Goal: Task Accomplishment & Management: Manage account settings

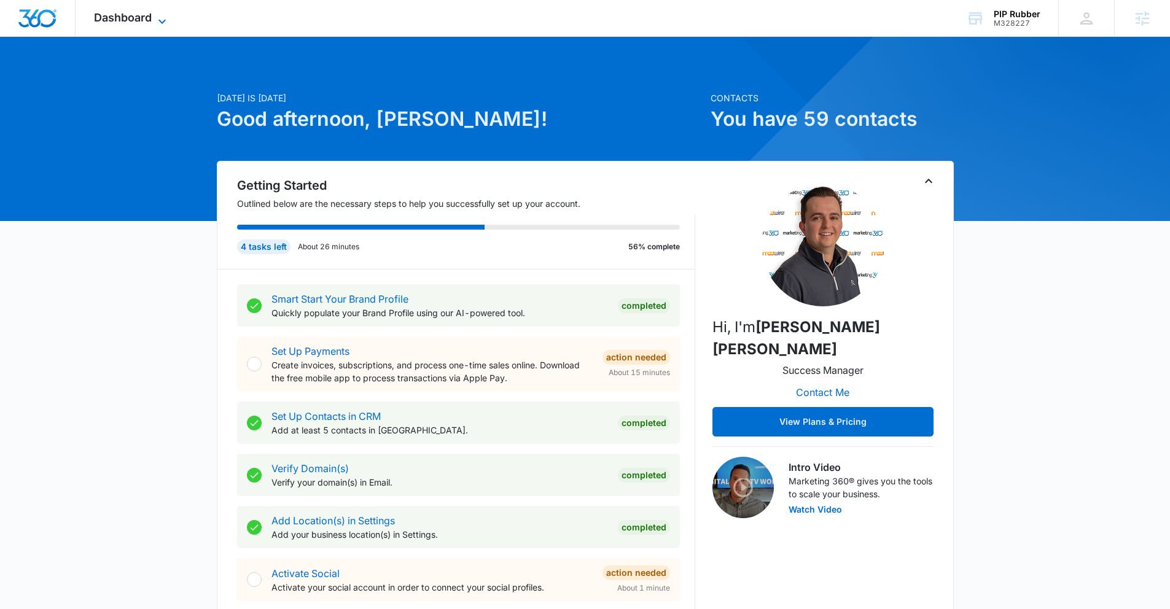
click at [129, 23] on span "Dashboard" at bounding box center [123, 17] width 58 height 13
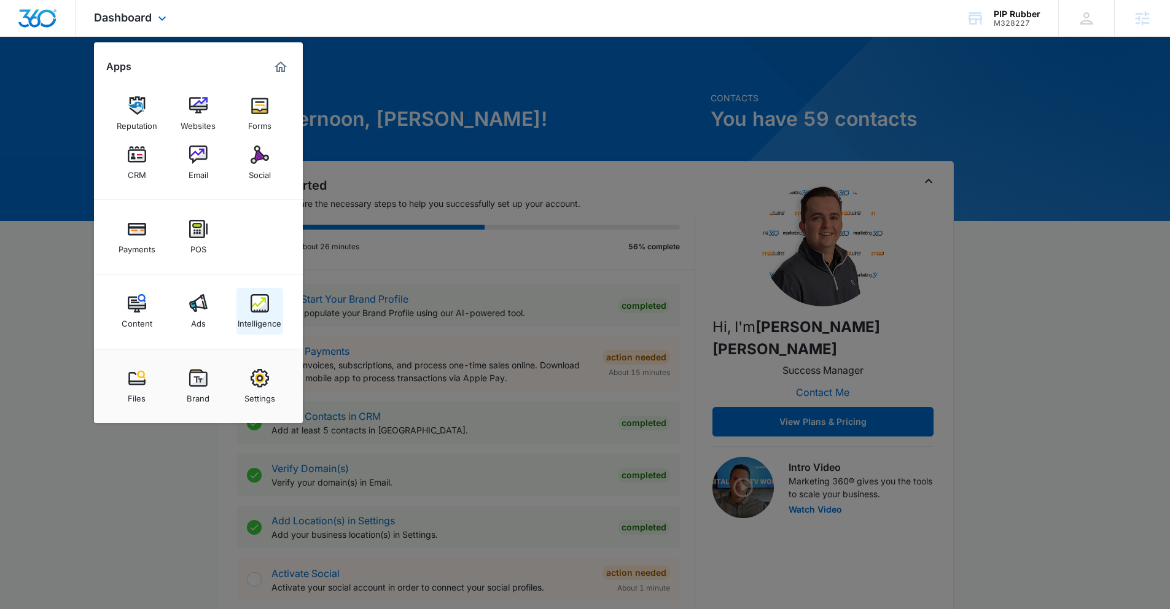
click at [244, 317] on div "Intelligence" at bounding box center [260, 321] width 44 height 16
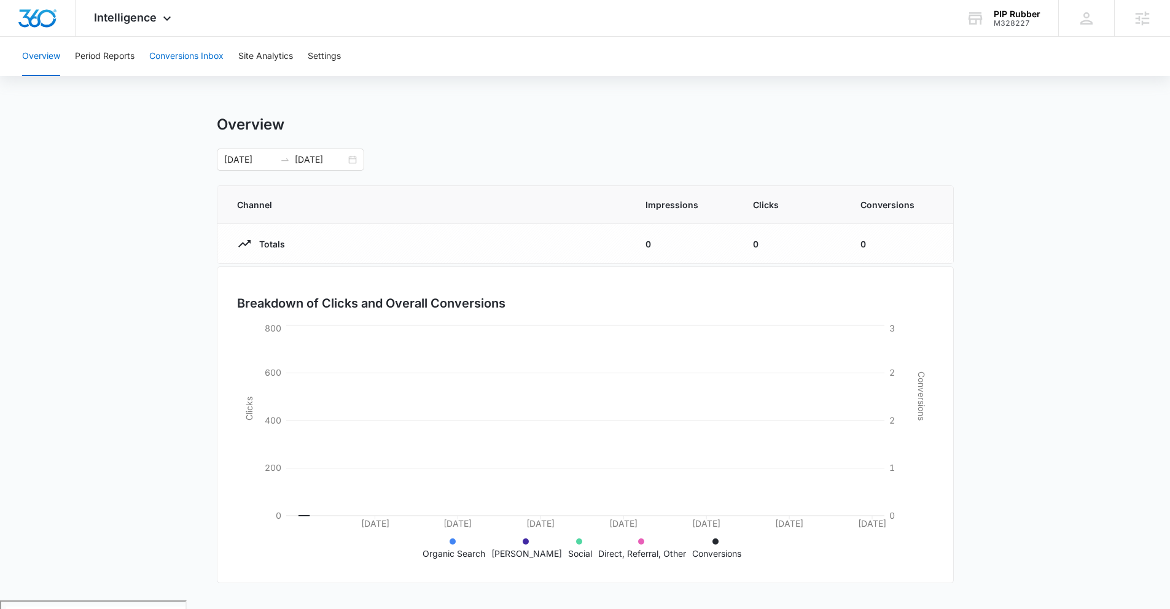
click at [161, 45] on button "Conversions Inbox" at bounding box center [186, 56] width 74 height 39
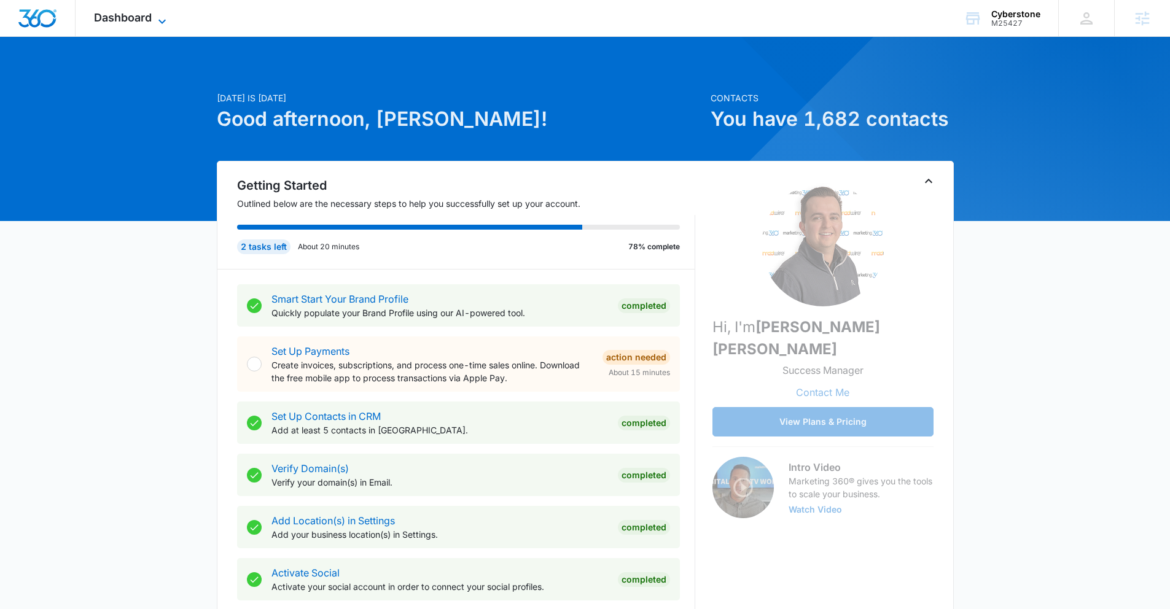
click at [124, 21] on span "Dashboard" at bounding box center [123, 17] width 58 height 13
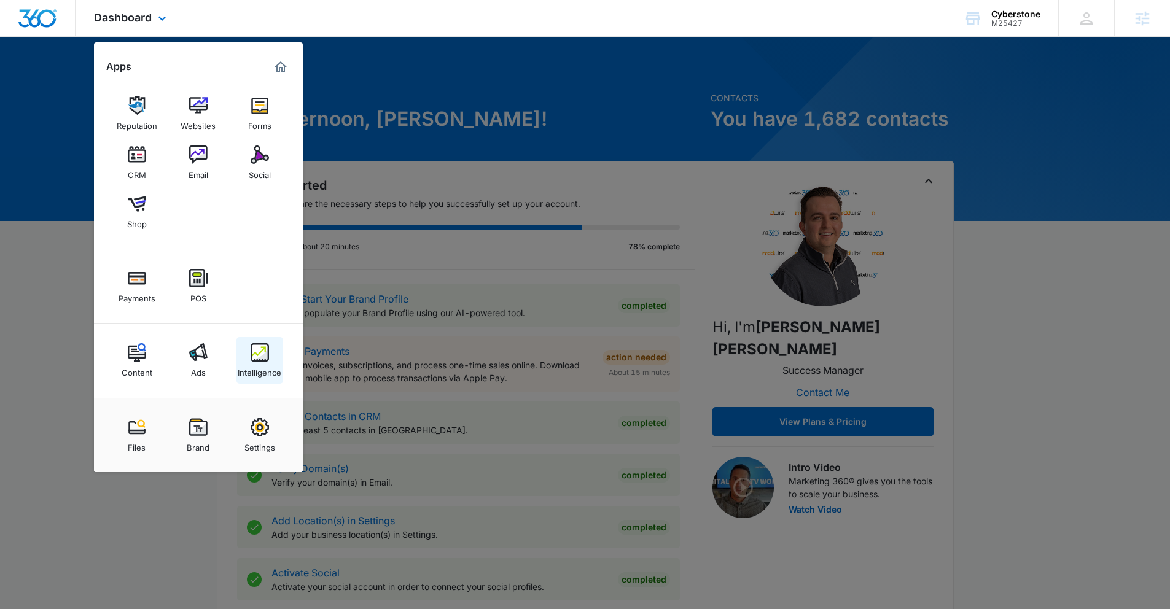
click at [257, 341] on link "Intelligence" at bounding box center [259, 360] width 47 height 47
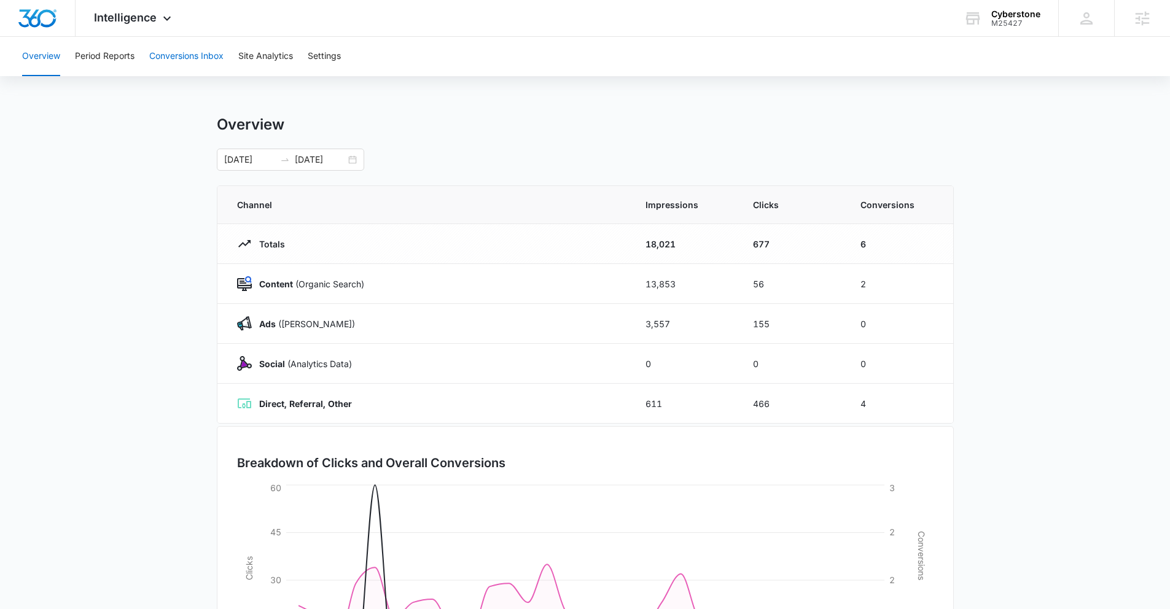
click at [188, 60] on button "Conversions Inbox" at bounding box center [186, 56] width 74 height 39
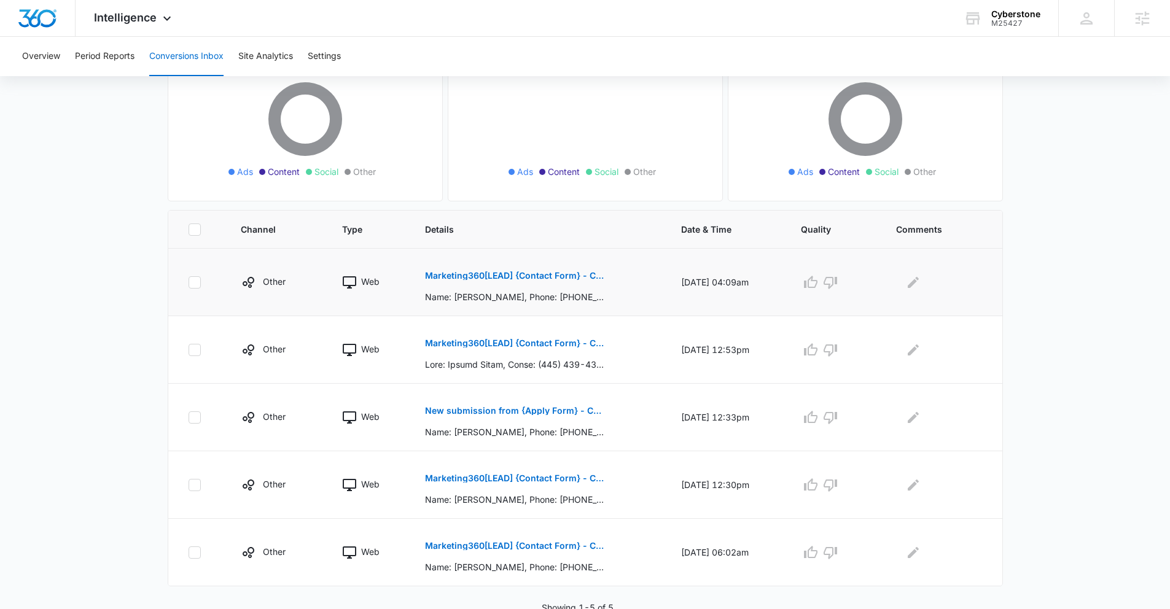
scroll to position [143, 0]
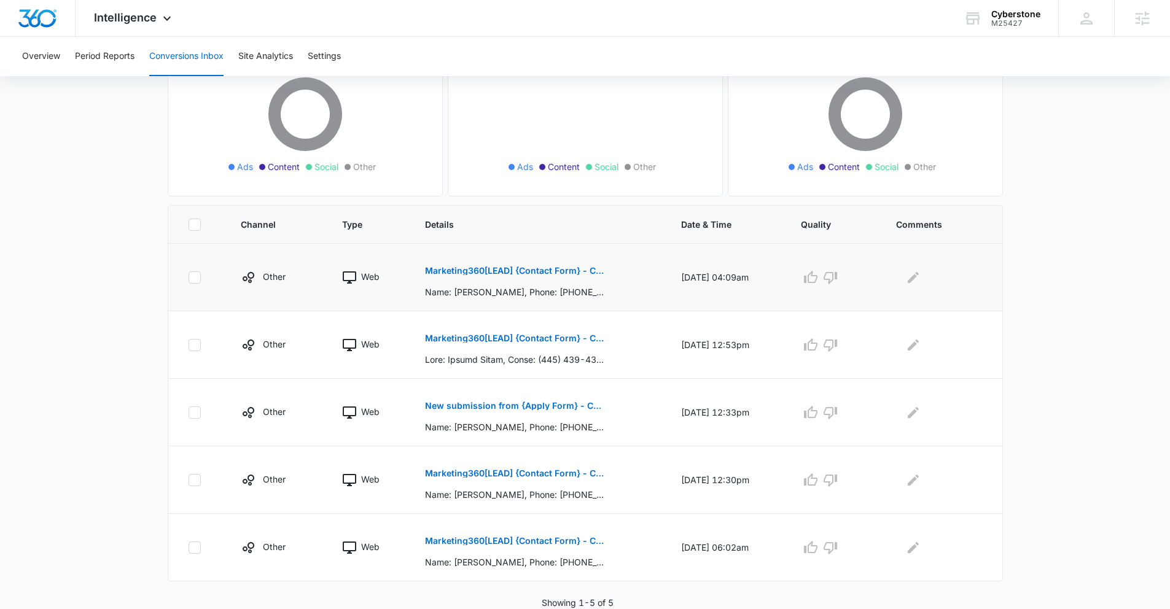
click at [486, 278] on button "Marketing360[LEAD] {Contact Form} - Cyberstone Security" at bounding box center [514, 270] width 179 height 29
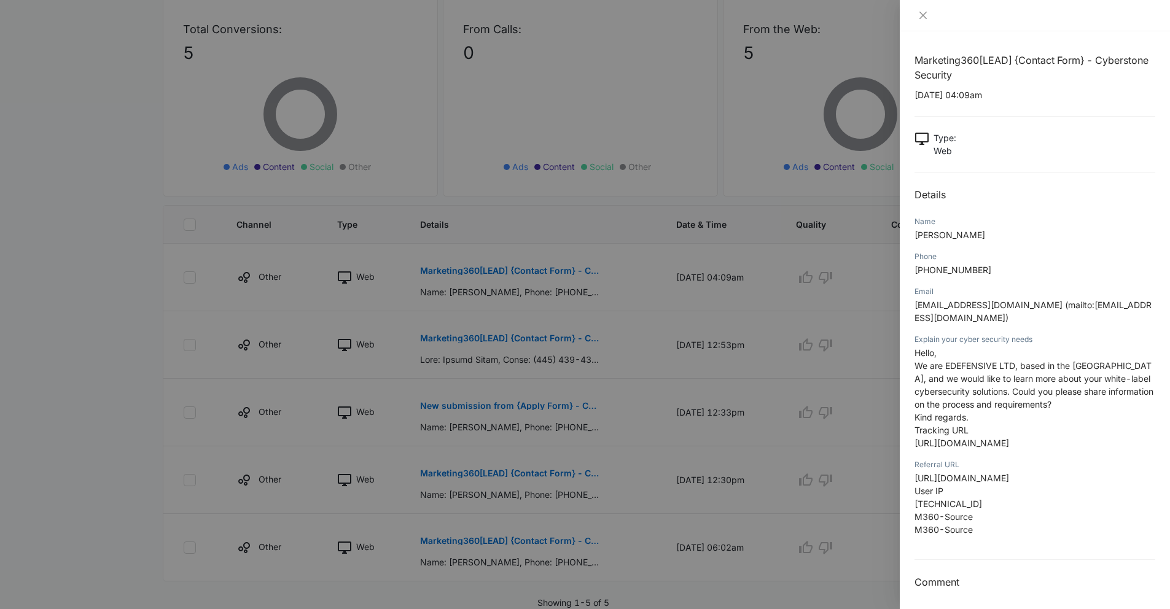
click at [370, 317] on div at bounding box center [585, 304] width 1170 height 609
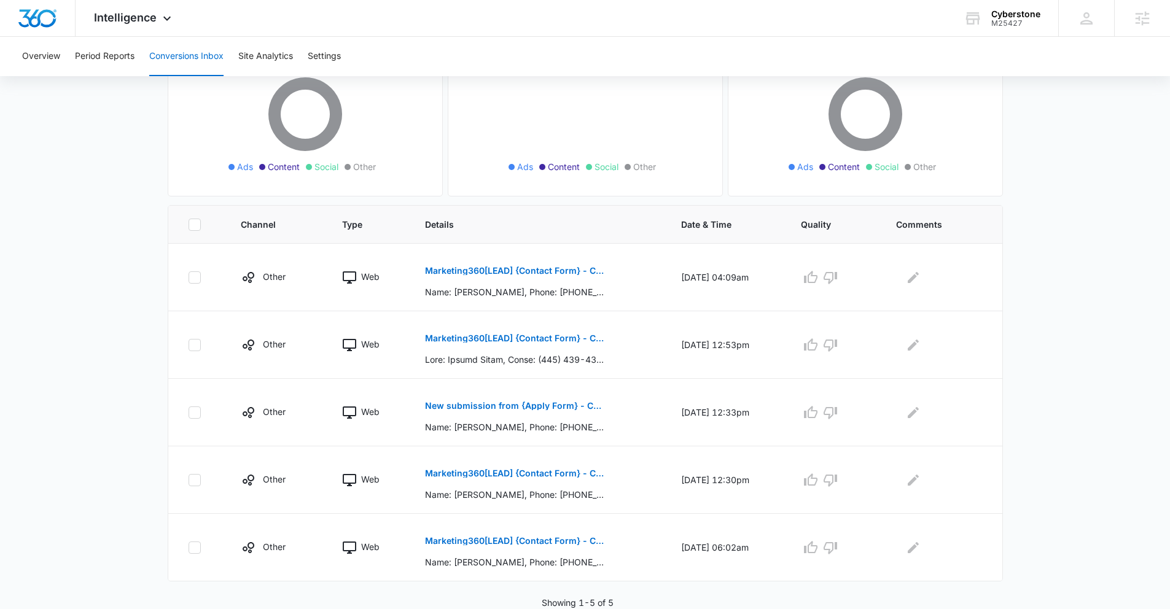
click at [459, 334] on p "Marketing360[LEAD] {Contact Form} - Cyberstone Security" at bounding box center [514, 338] width 179 height 9
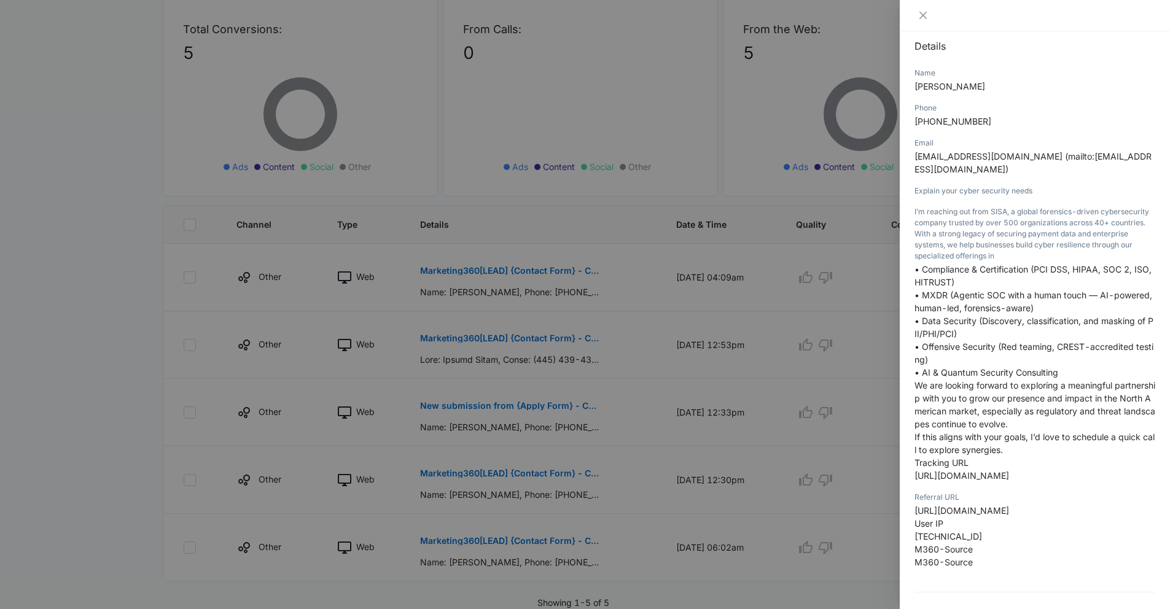
scroll to position [151, 0]
click at [320, 455] on div at bounding box center [585, 304] width 1170 height 609
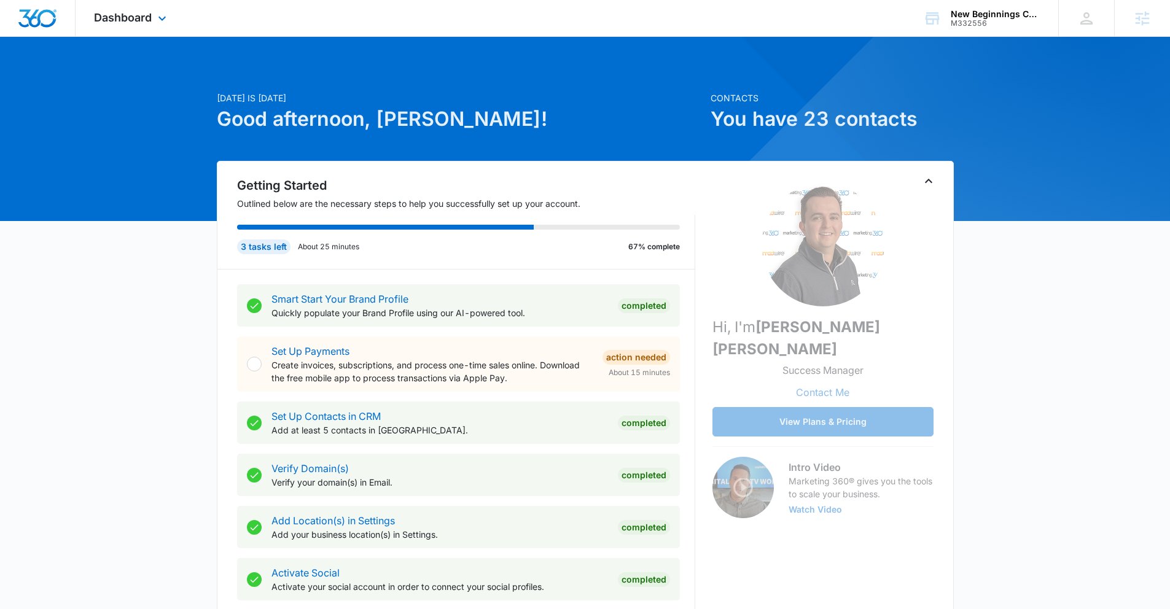
click at [135, 27] on div "Dashboard Apps Reputation Websites Forms CRM Email Social Payments POS Content …" at bounding box center [132, 18] width 112 height 36
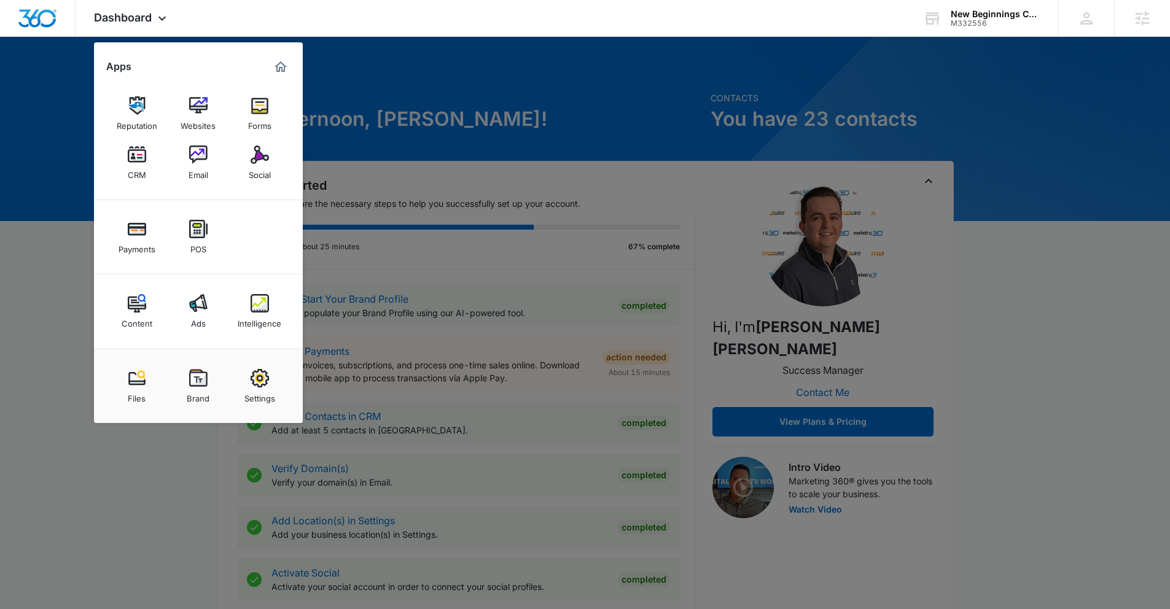
click at [206, 522] on div at bounding box center [585, 304] width 1170 height 609
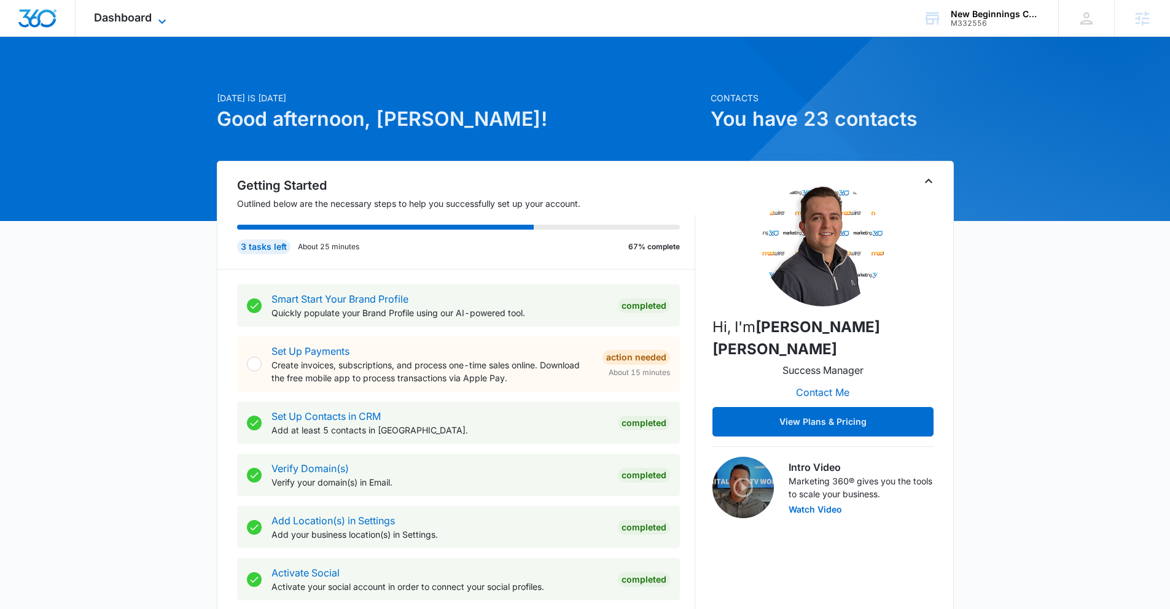
click at [142, 21] on span "Dashboard" at bounding box center [123, 17] width 58 height 13
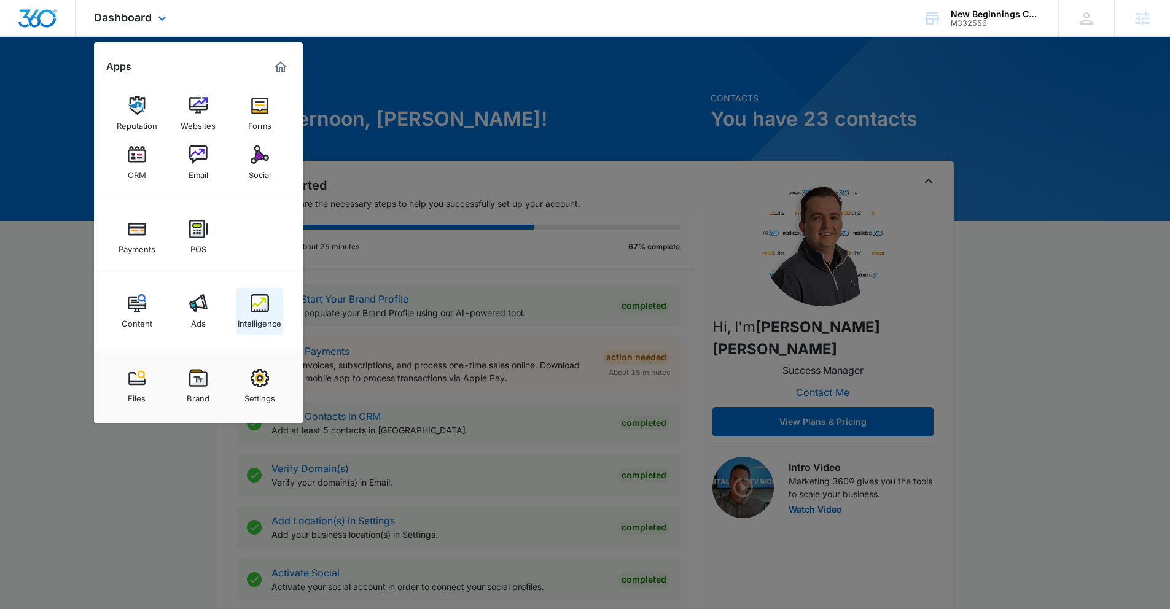
click at [245, 319] on div "Intelligence" at bounding box center [260, 321] width 44 height 16
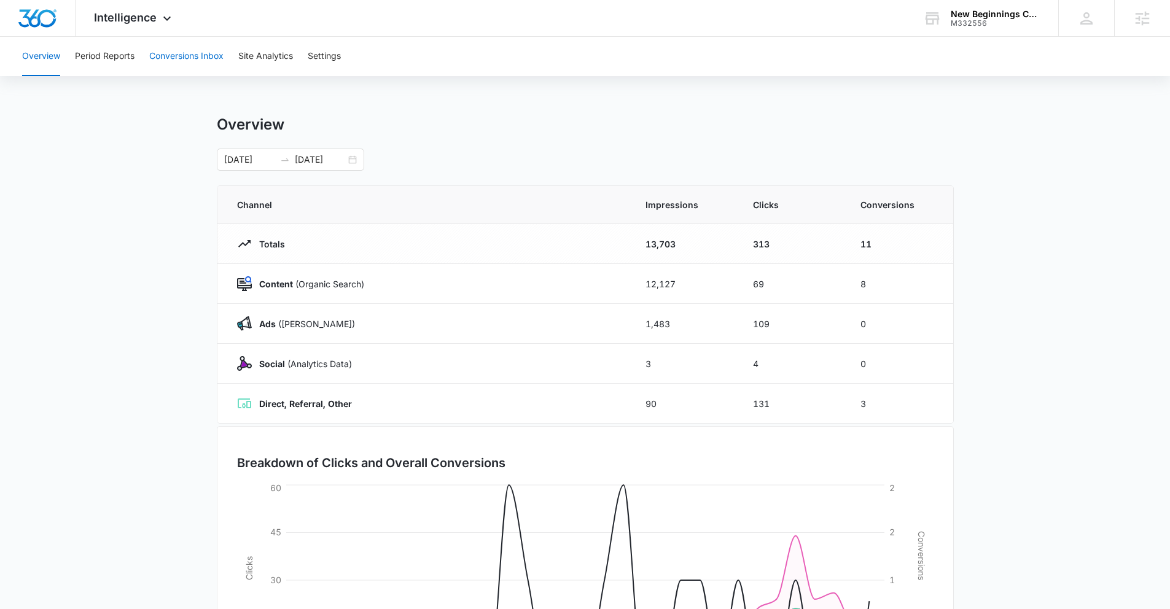
click at [175, 63] on button "Conversions Inbox" at bounding box center [186, 56] width 74 height 39
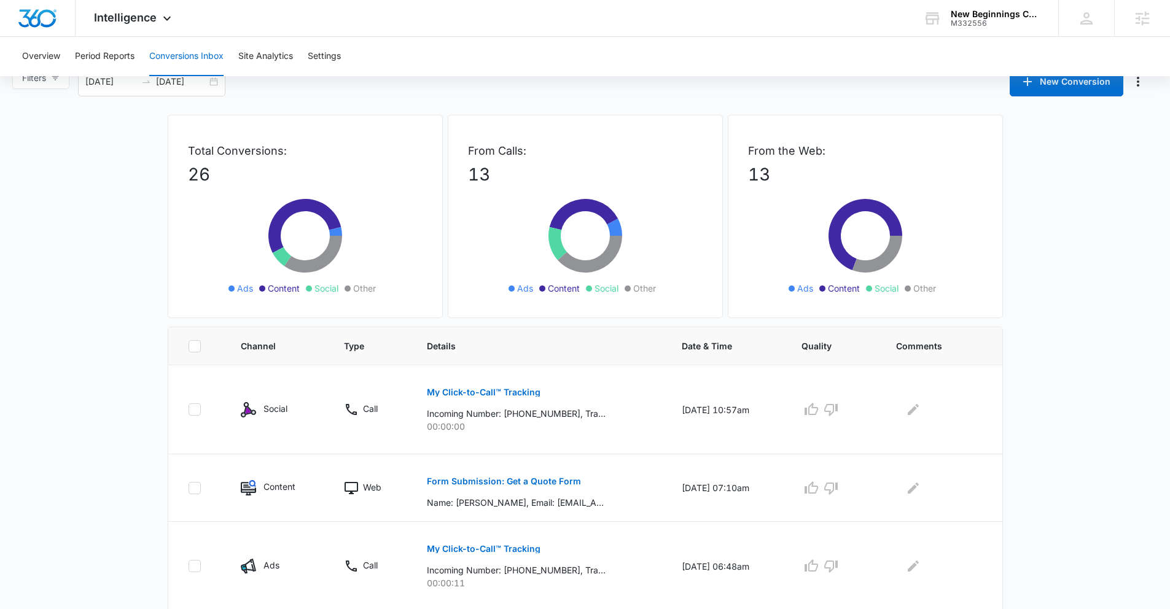
scroll to position [22, 0]
click at [464, 481] on p "Form Submission: Get a Quote Form" at bounding box center [504, 480] width 154 height 9
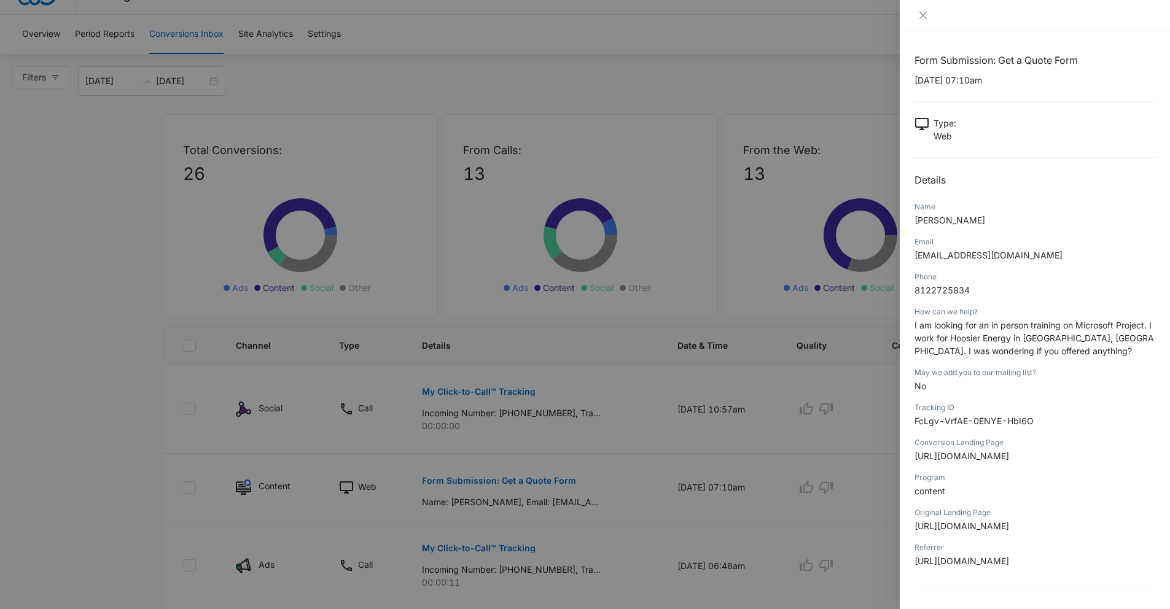
click at [187, 279] on div at bounding box center [585, 304] width 1170 height 609
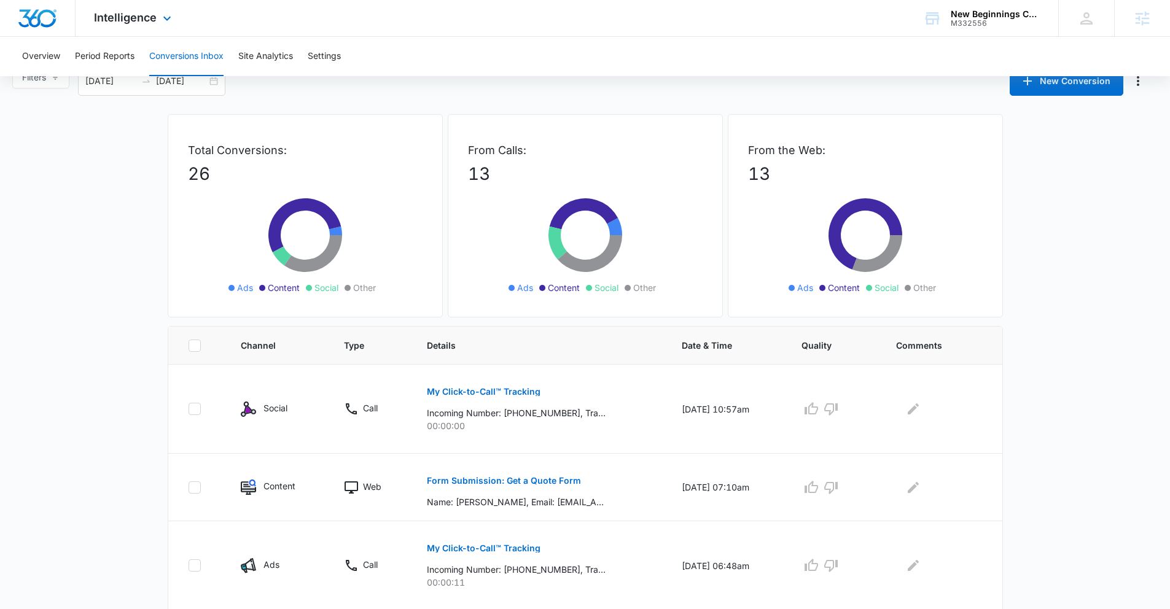
click at [148, 25] on div "Intelligence Apps Reputation Websites Forms CRM Email Social Payments POS Conte…" at bounding box center [134, 18] width 117 height 36
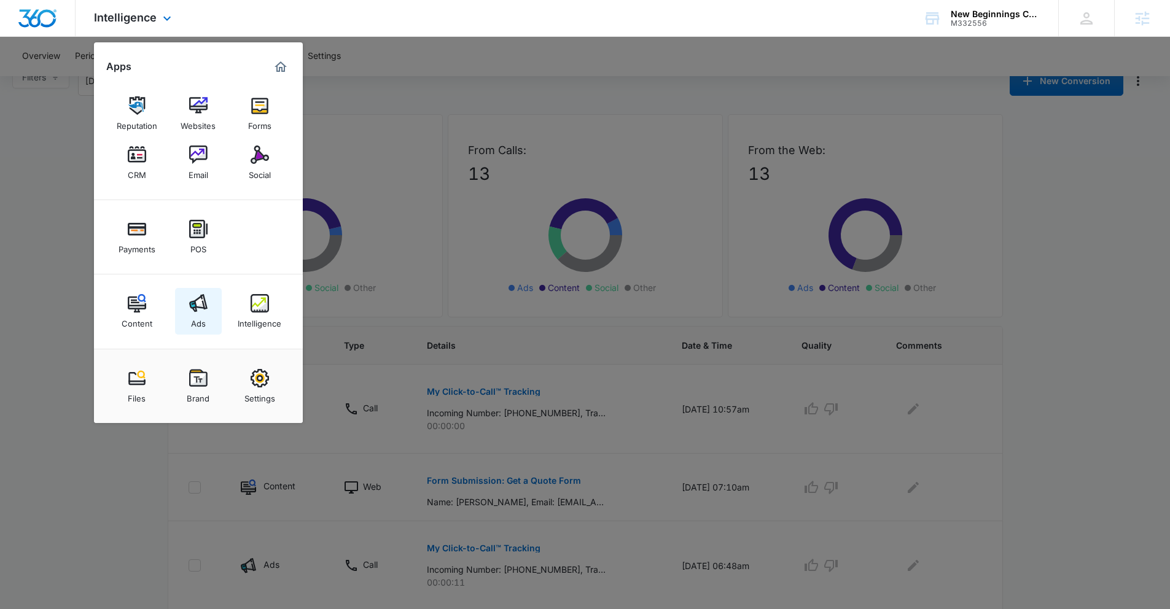
click at [208, 303] on link "Ads" at bounding box center [198, 311] width 47 height 47
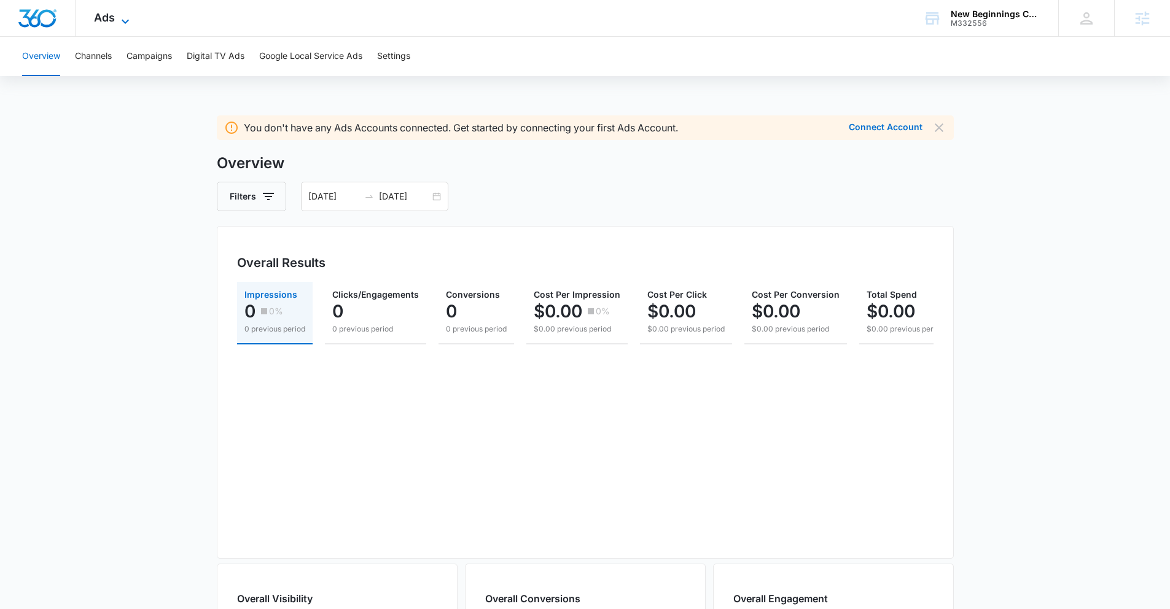
click at [106, 19] on span "Ads" at bounding box center [104, 17] width 21 height 13
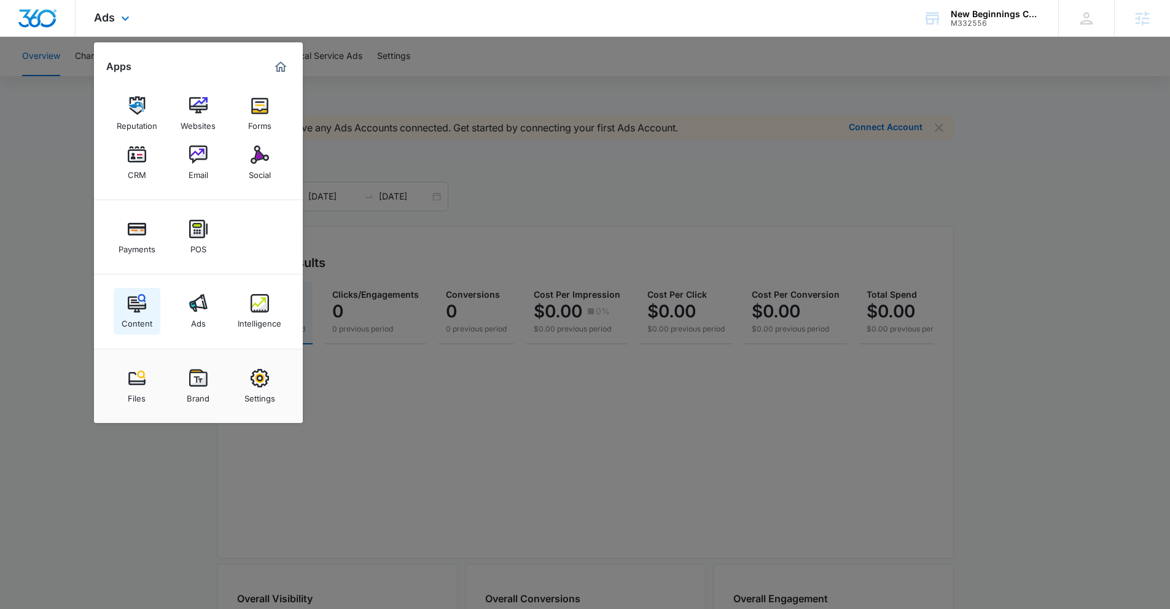
click at [141, 319] on div "Content" at bounding box center [137, 321] width 31 height 16
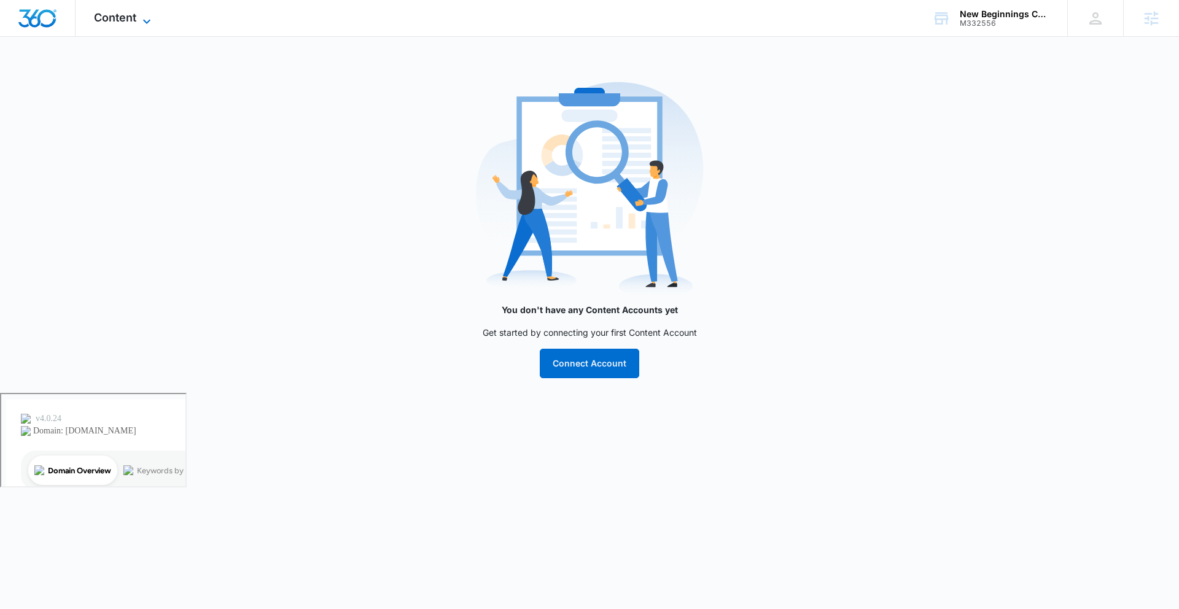
click at [104, 16] on span "Content" at bounding box center [115, 17] width 42 height 13
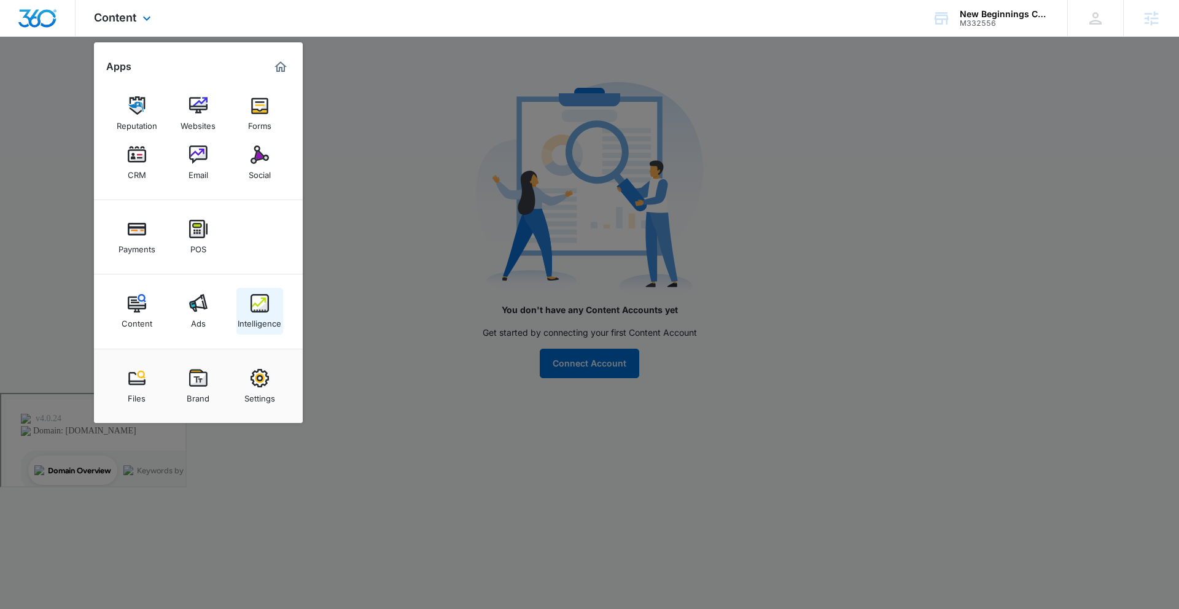
click at [252, 302] on img at bounding box center [260, 303] width 18 height 18
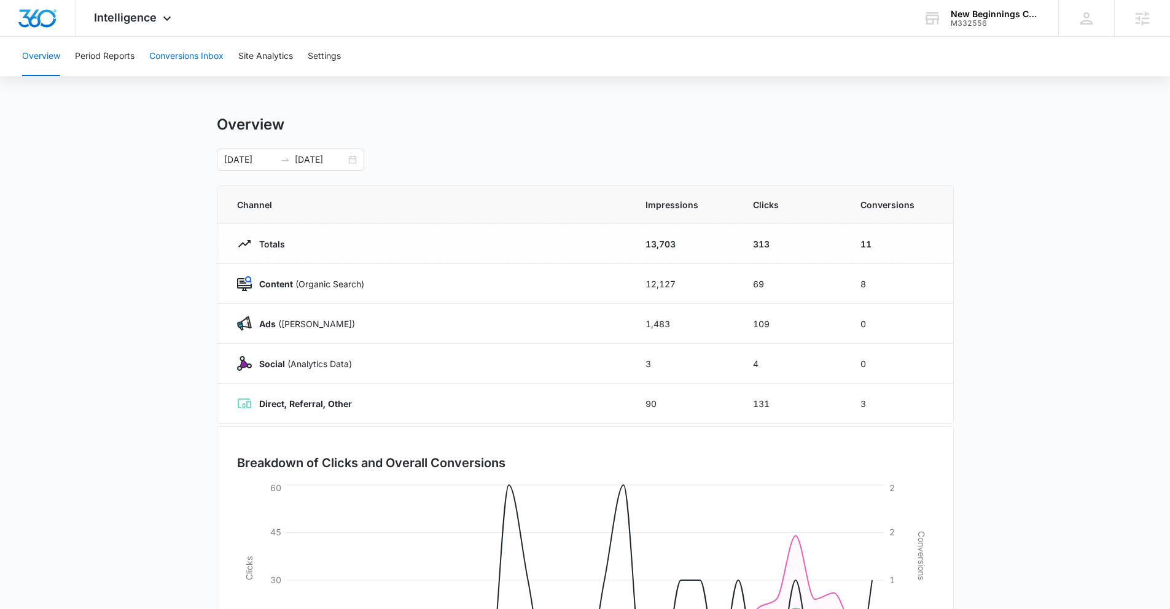
click at [166, 59] on button "Conversions Inbox" at bounding box center [186, 56] width 74 height 39
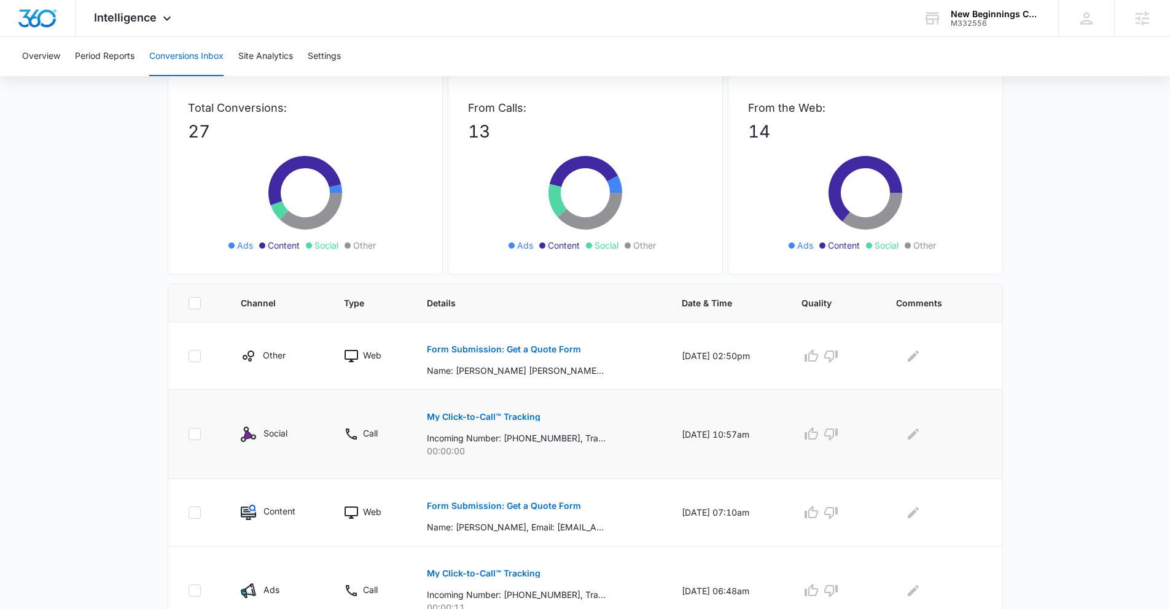
scroll to position [152, 0]
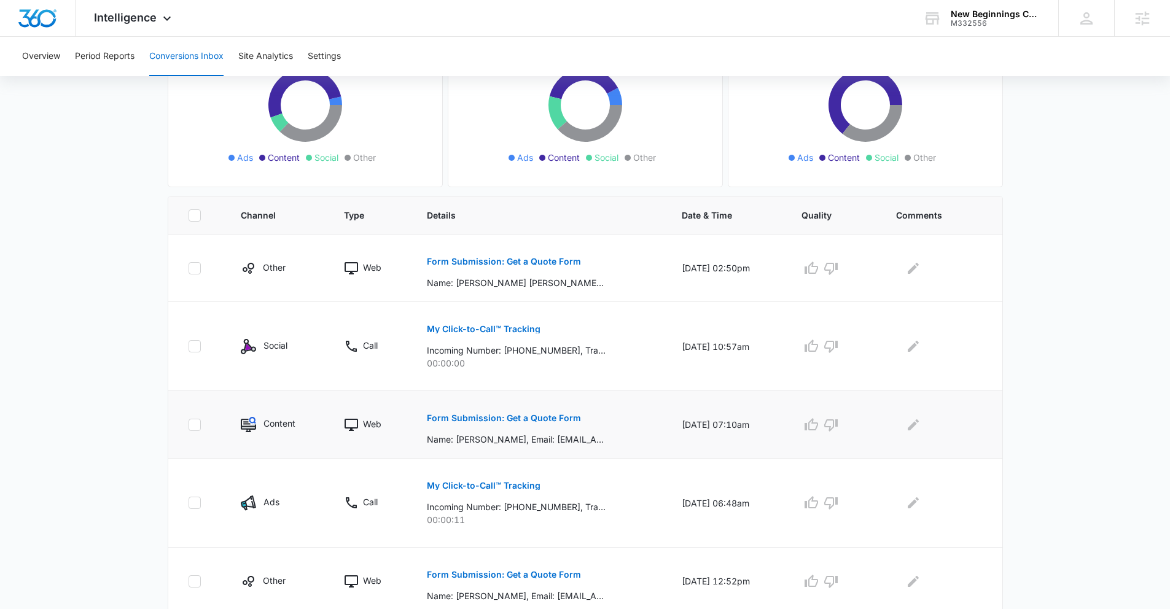
click at [524, 391] on td "Form Submission: Get a Quote Form Name: Brady Cotton, Email: bcotton@hepn.com, …" at bounding box center [539, 425] width 255 height 68
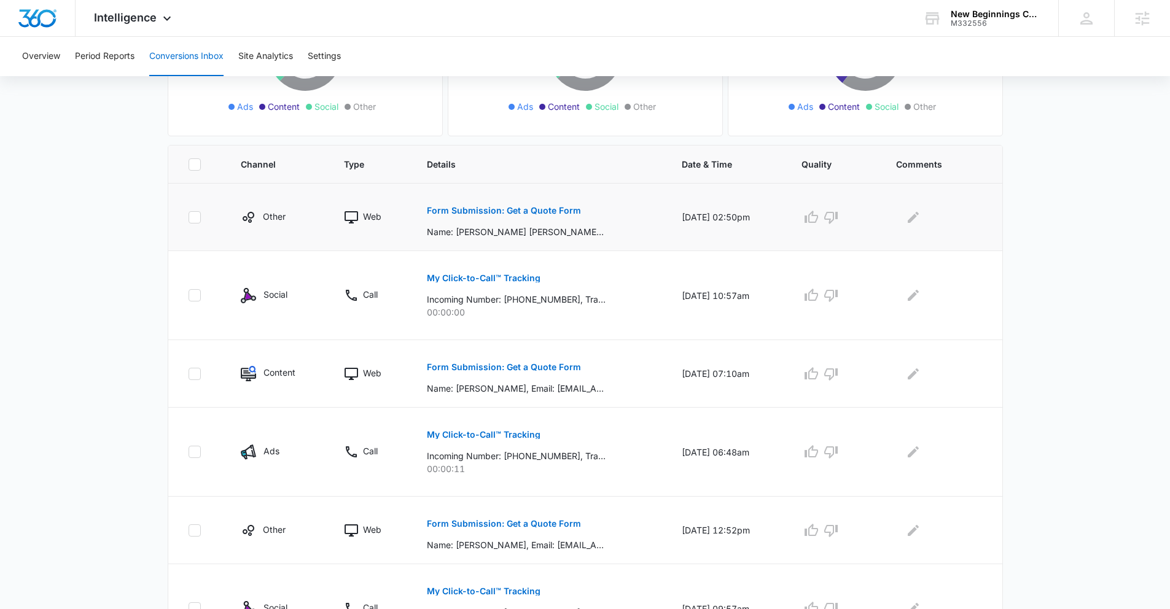
scroll to position [141, 0]
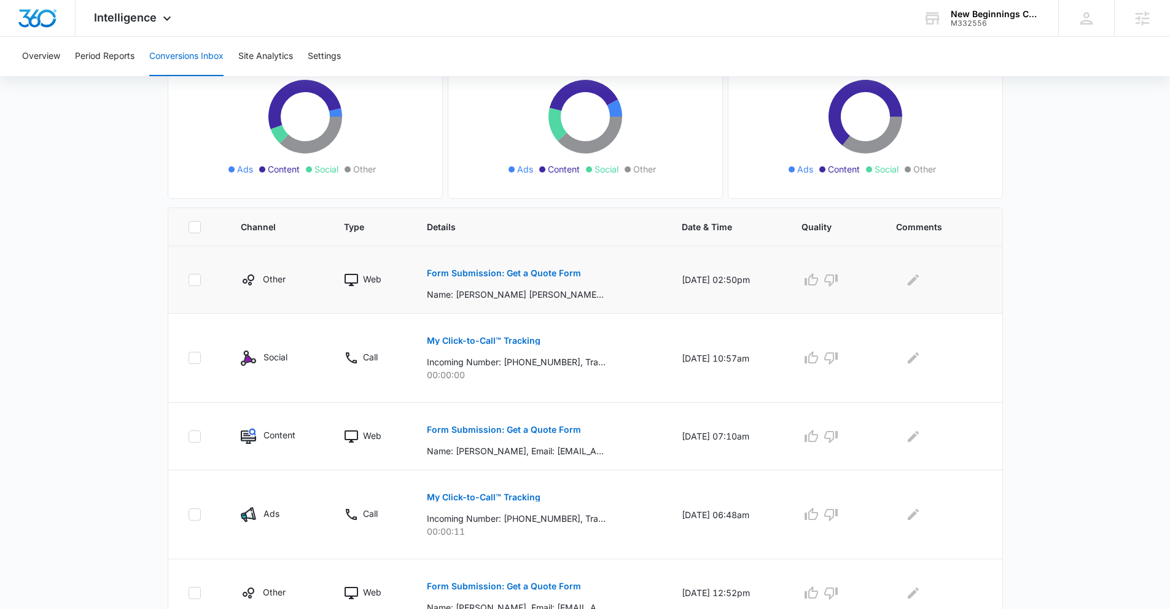
click at [511, 271] on p "Form Submission: Get a Quote Form" at bounding box center [504, 273] width 154 height 9
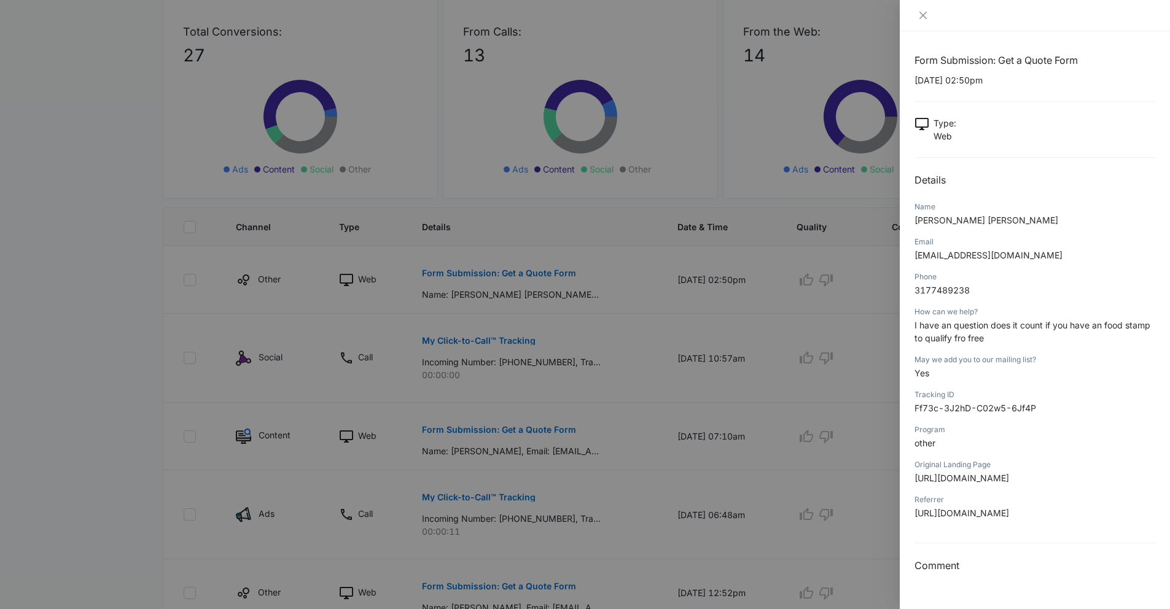
click at [564, 364] on div at bounding box center [585, 304] width 1170 height 609
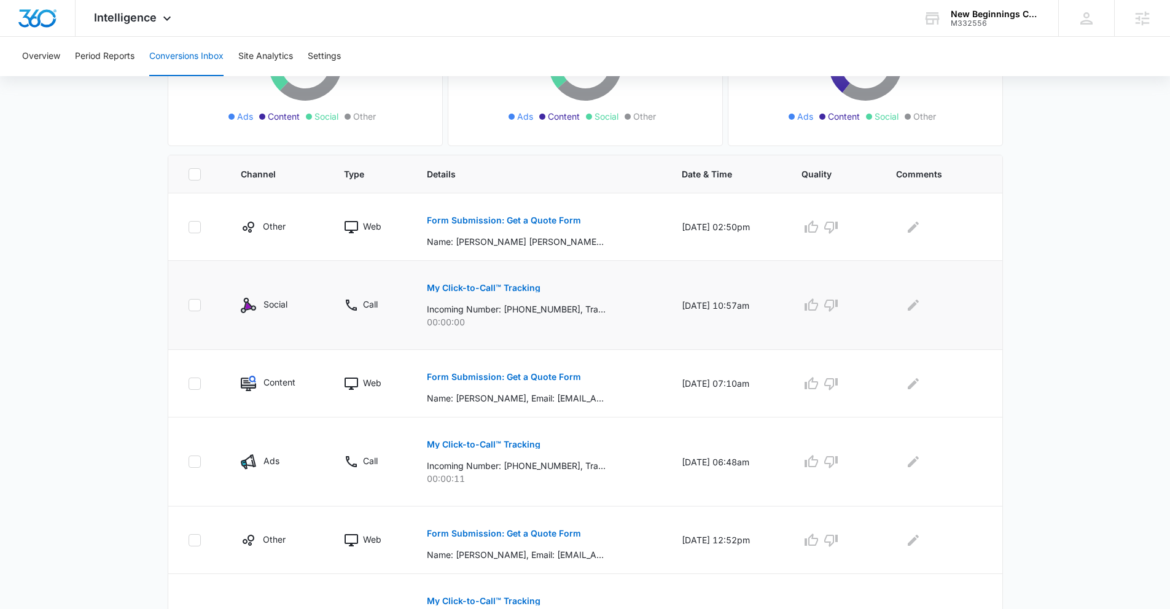
scroll to position [206, 0]
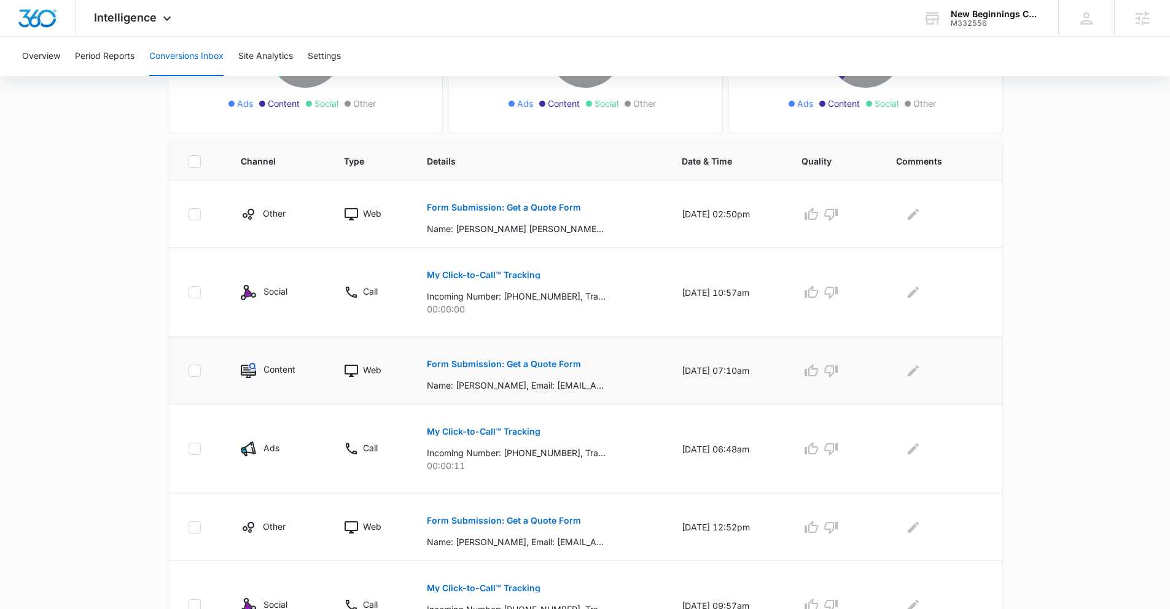
click at [486, 364] on p "Form Submission: Get a Quote Form" at bounding box center [504, 364] width 154 height 9
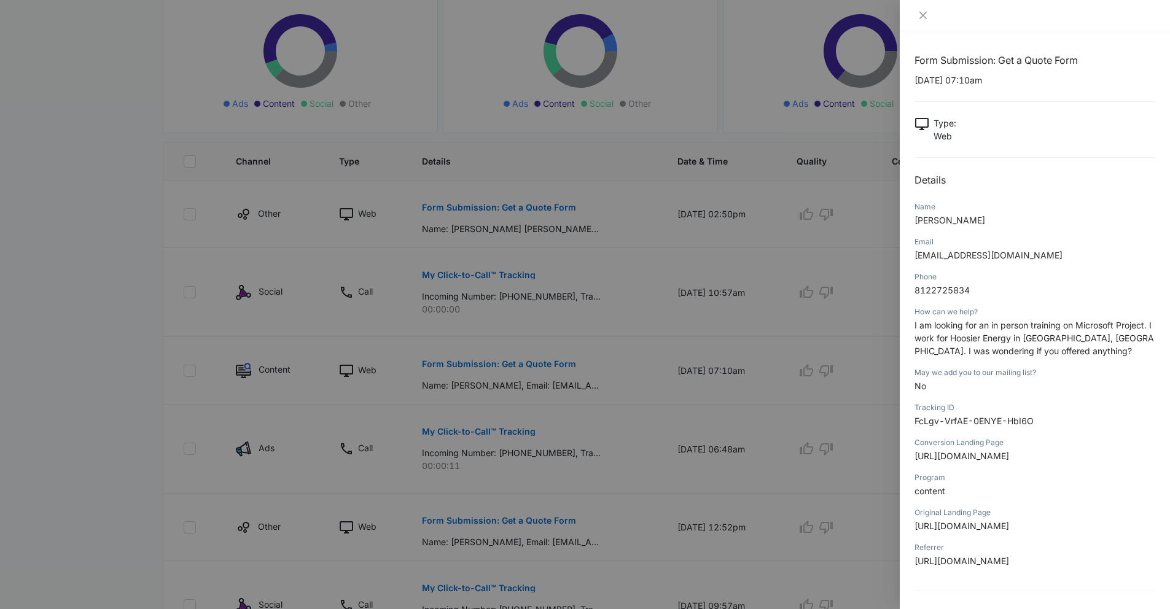
click at [556, 405] on div at bounding box center [585, 304] width 1170 height 609
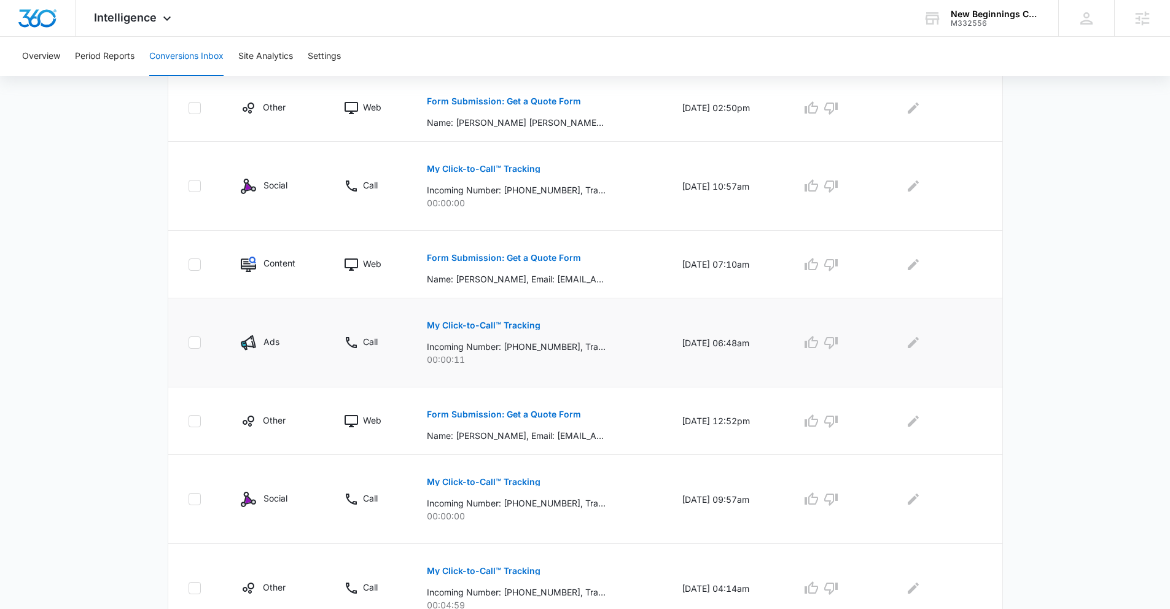
scroll to position [313, 0]
click at [543, 413] on p "Form Submission: Get a Quote Form" at bounding box center [504, 414] width 154 height 9
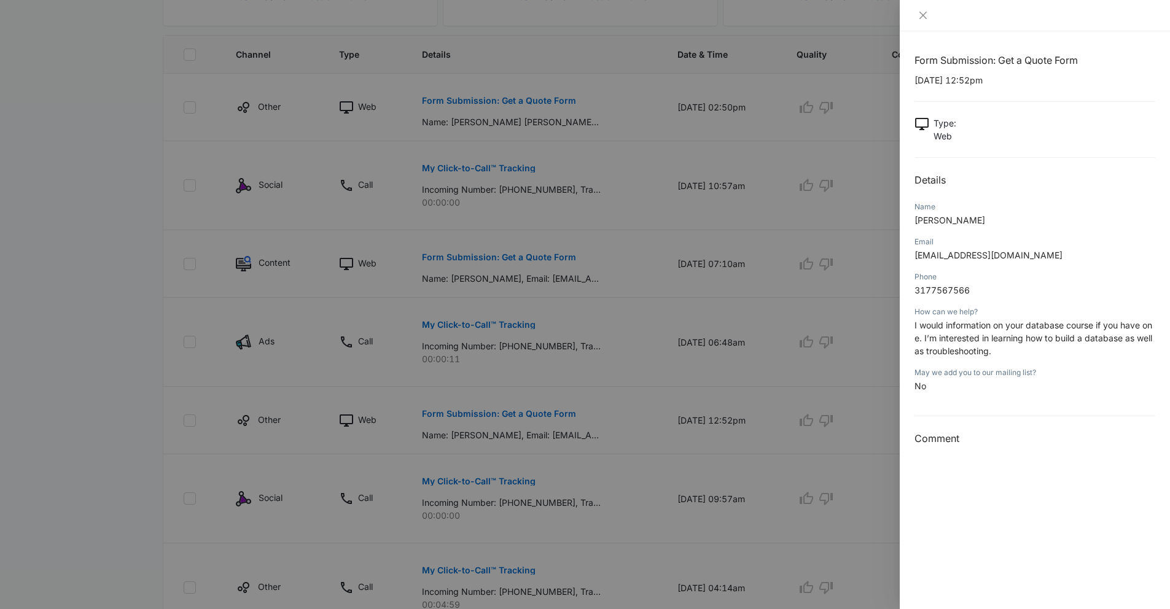
click at [505, 372] on div at bounding box center [585, 304] width 1170 height 609
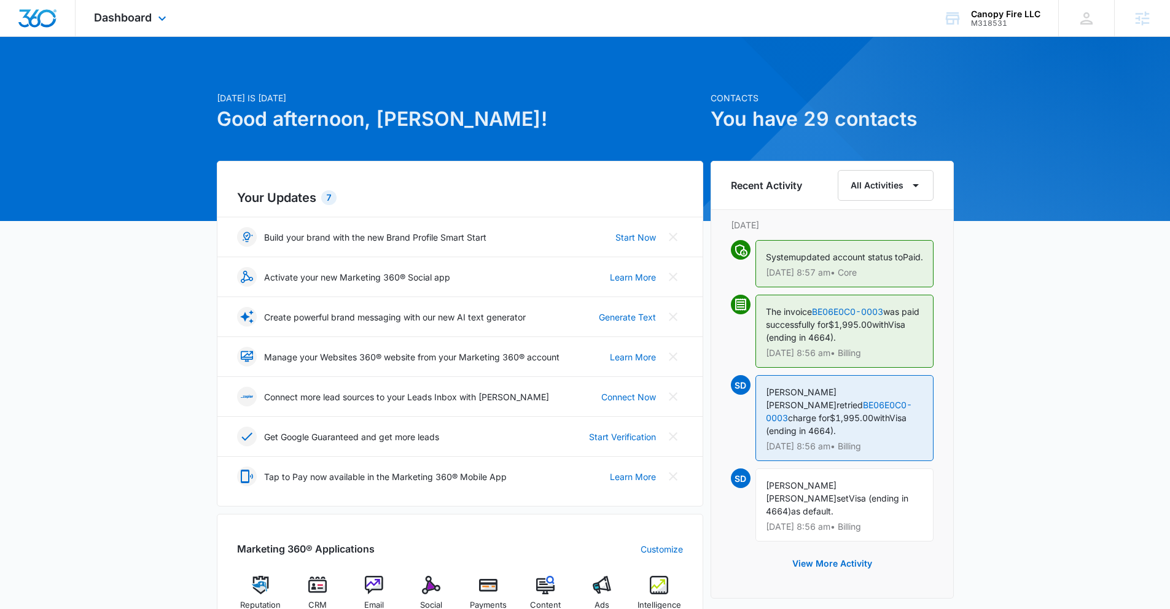
click at [141, 24] on div "Dashboard Apps Reputation CRM Email Social Payments POS Content Ads Intelligenc…" at bounding box center [132, 18] width 112 height 36
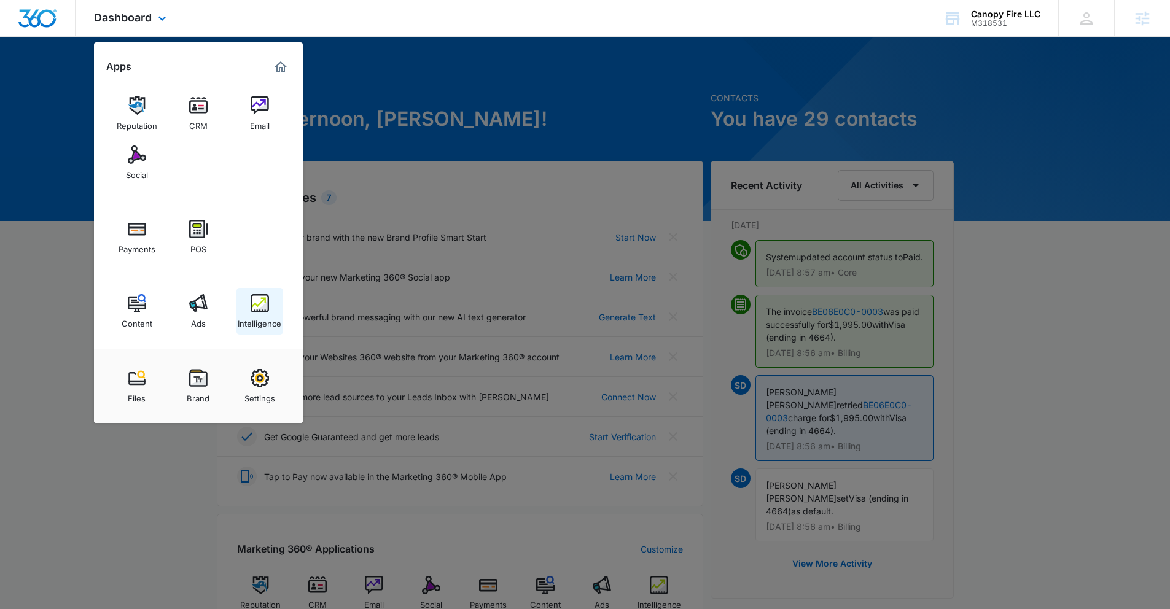
click at [253, 317] on div "Intelligence" at bounding box center [260, 321] width 44 height 16
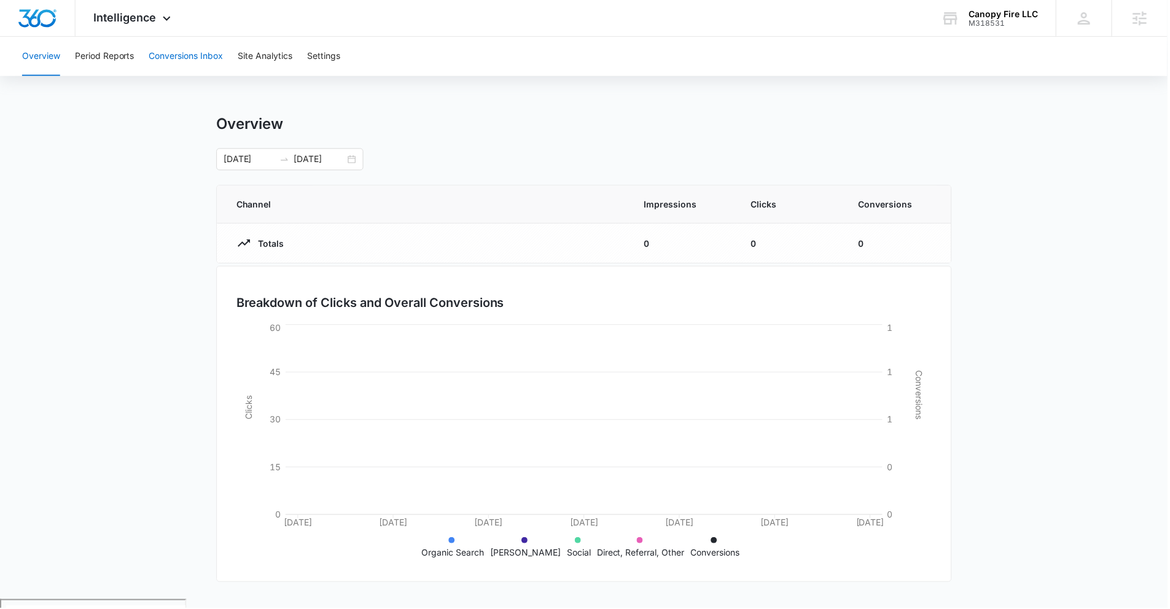
click at [190, 63] on button "Conversions Inbox" at bounding box center [186, 56] width 74 height 39
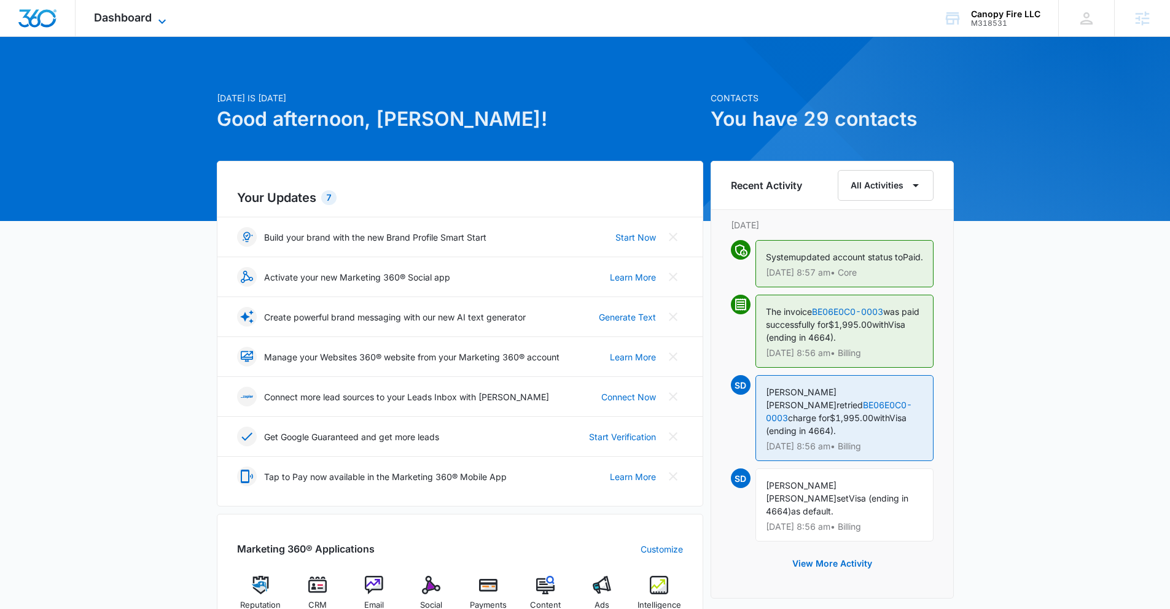
click at [155, 21] on icon at bounding box center [162, 21] width 15 height 15
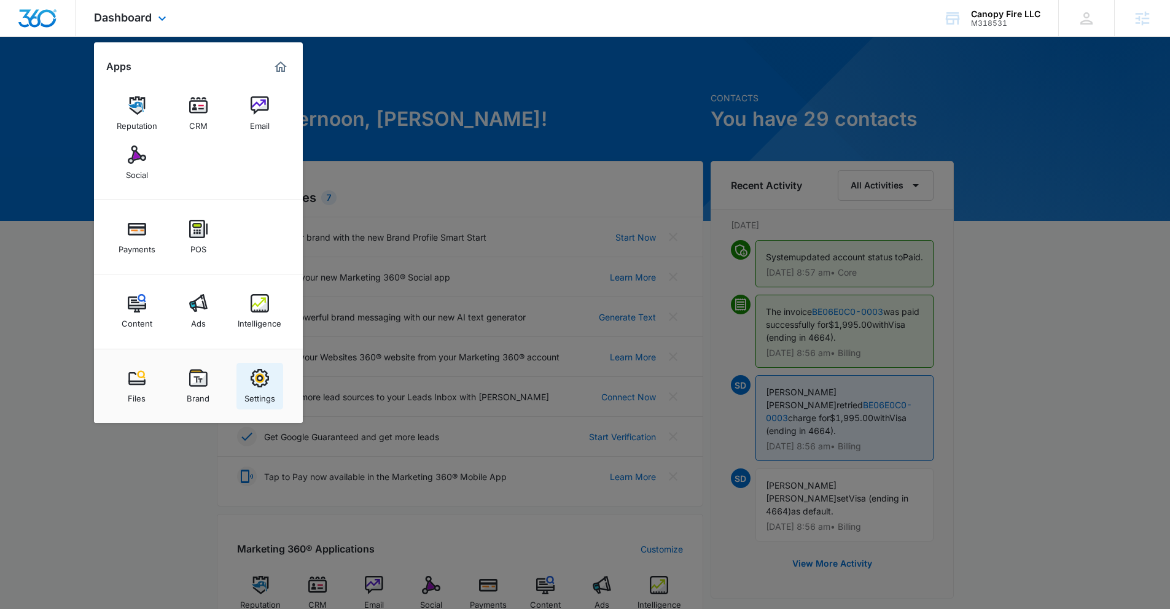
click at [259, 395] on div "Settings" at bounding box center [259, 395] width 31 height 16
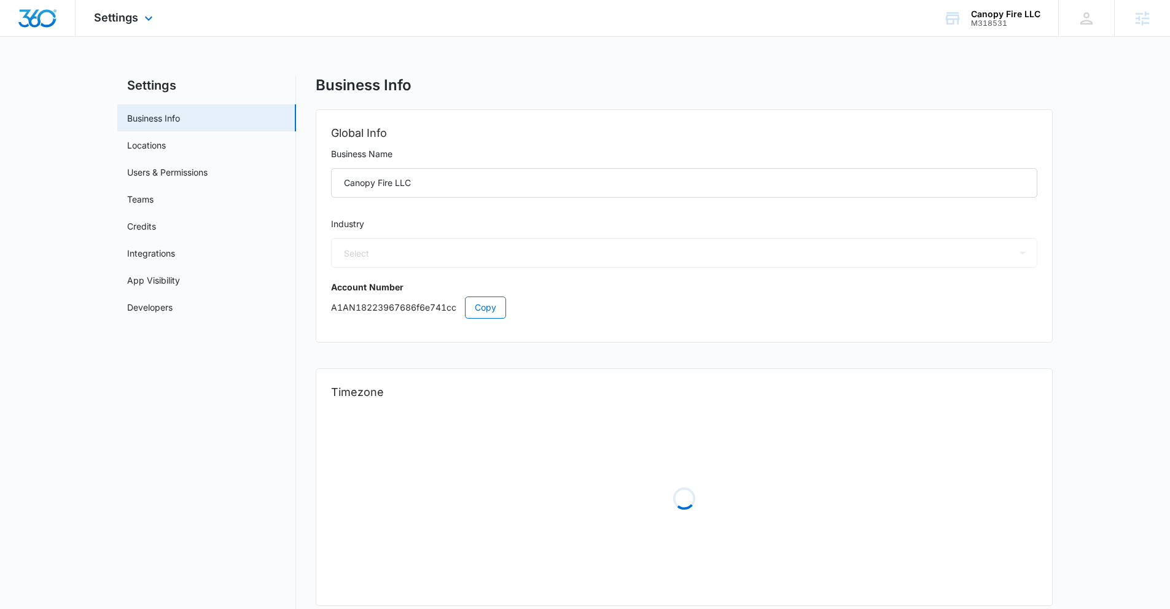
select select "US"
select select "America/New_York"
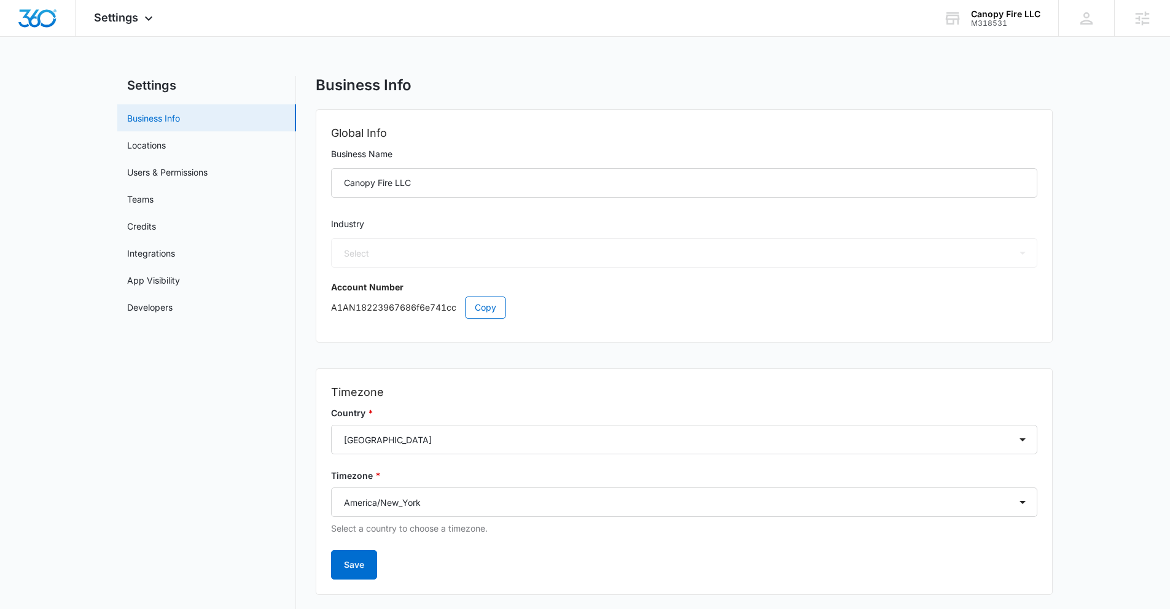
select select "32"
click at [174, 283] on link "App Visibility" at bounding box center [153, 280] width 53 height 13
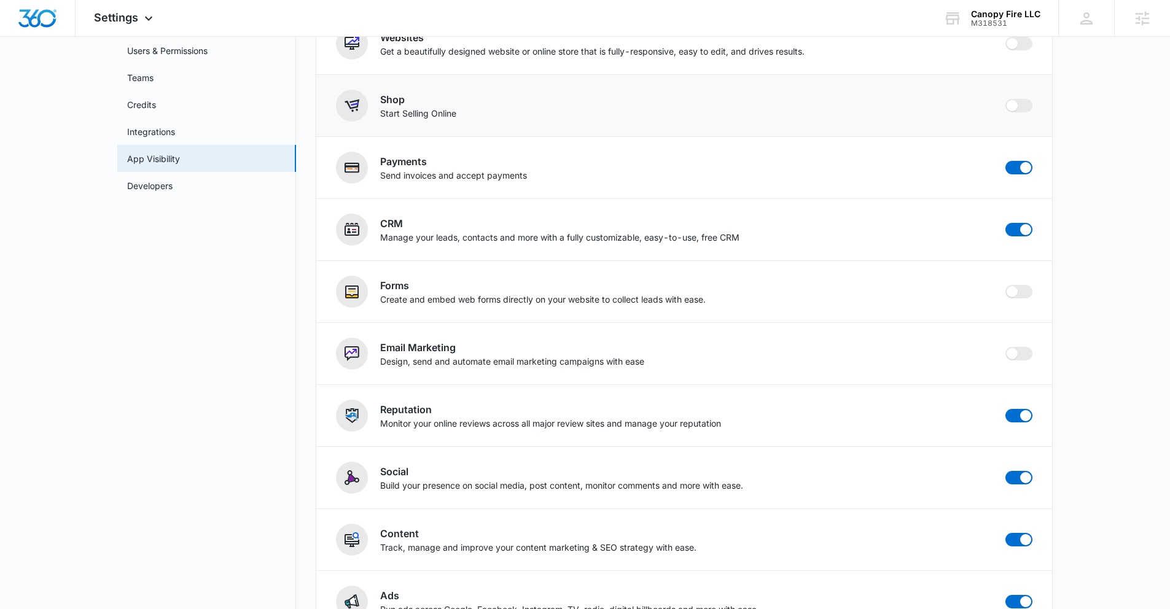
scroll to position [133, 0]
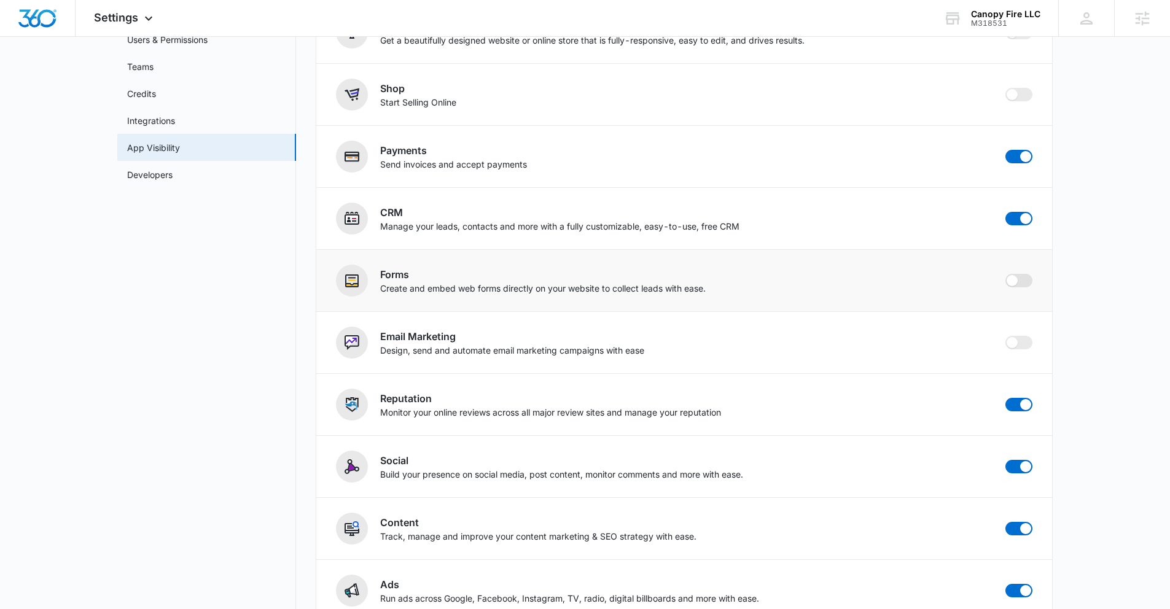
click at [1022, 284] on span at bounding box center [1018, 281] width 27 height 14
click at [1005, 274] on input "checkbox" at bounding box center [1004, 273] width 1 height 1
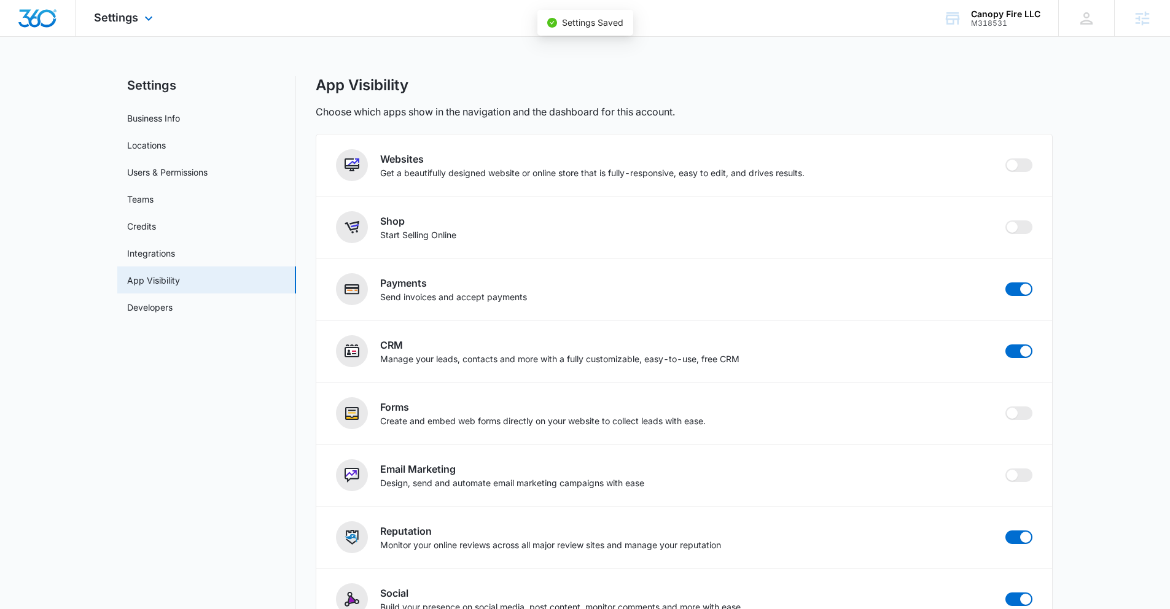
checkbox input "true"
click at [126, 12] on span "Settings" at bounding box center [116, 17] width 44 height 13
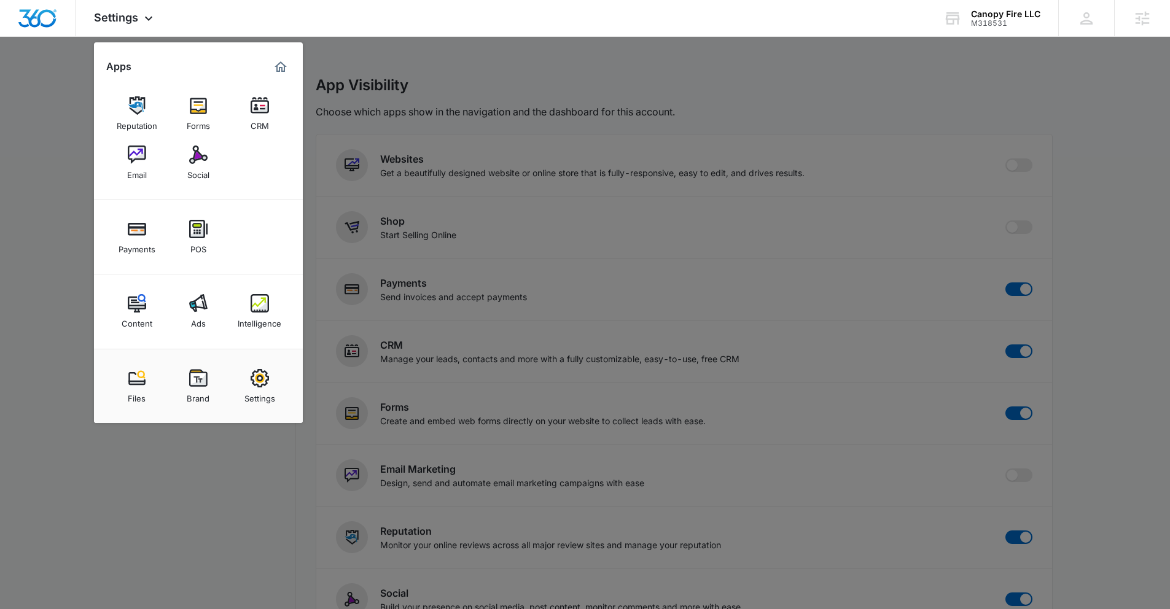
click at [678, 532] on div at bounding box center [585, 304] width 1170 height 609
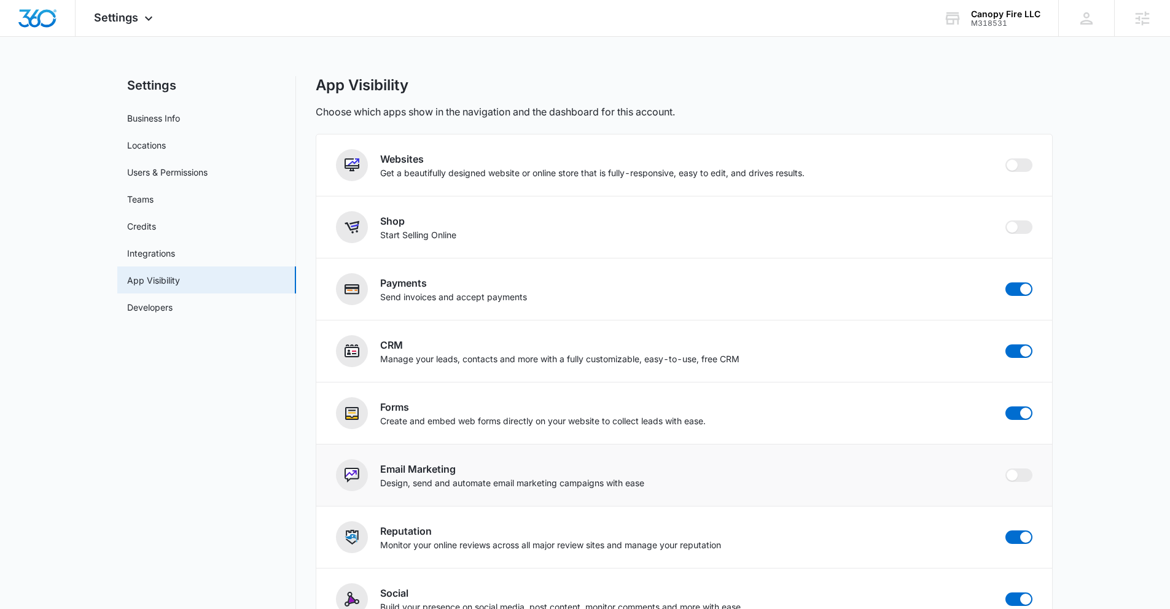
click at [1011, 483] on div "Email Marketing Design, send and automate email marketing campaigns with ease" at bounding box center [684, 475] width 696 height 32
click at [1014, 474] on span at bounding box center [1011, 475] width 11 height 11
click at [1005, 468] on input "checkbox" at bounding box center [1004, 468] width 1 height 1
checkbox input "false"
click at [125, 14] on span "Settings" at bounding box center [116, 17] width 44 height 13
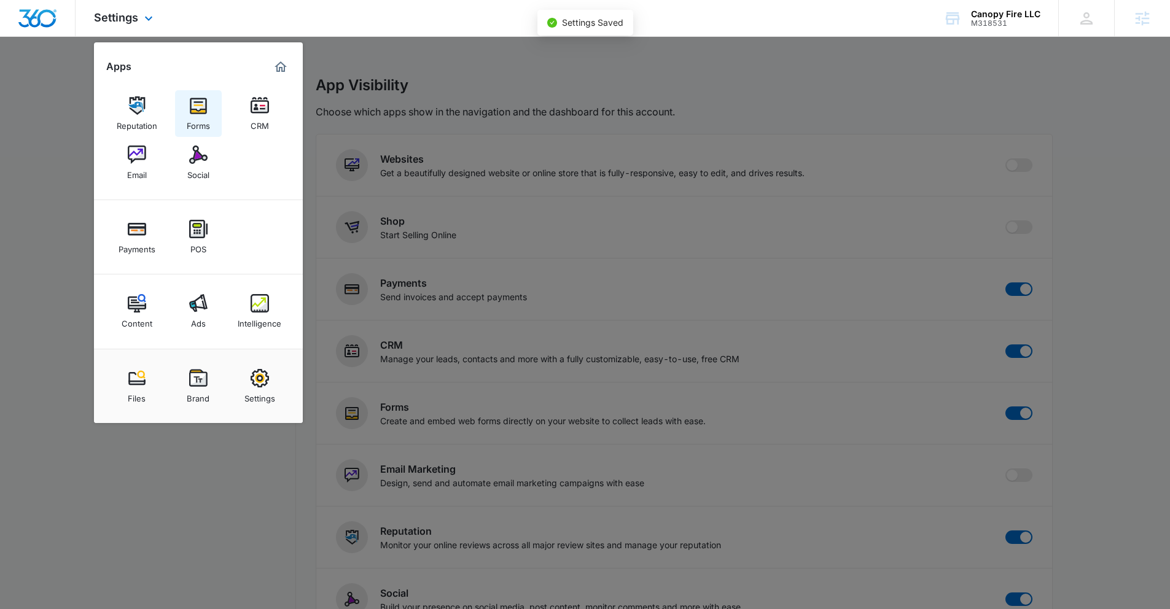
click at [188, 109] on link "Forms" at bounding box center [198, 113] width 47 height 47
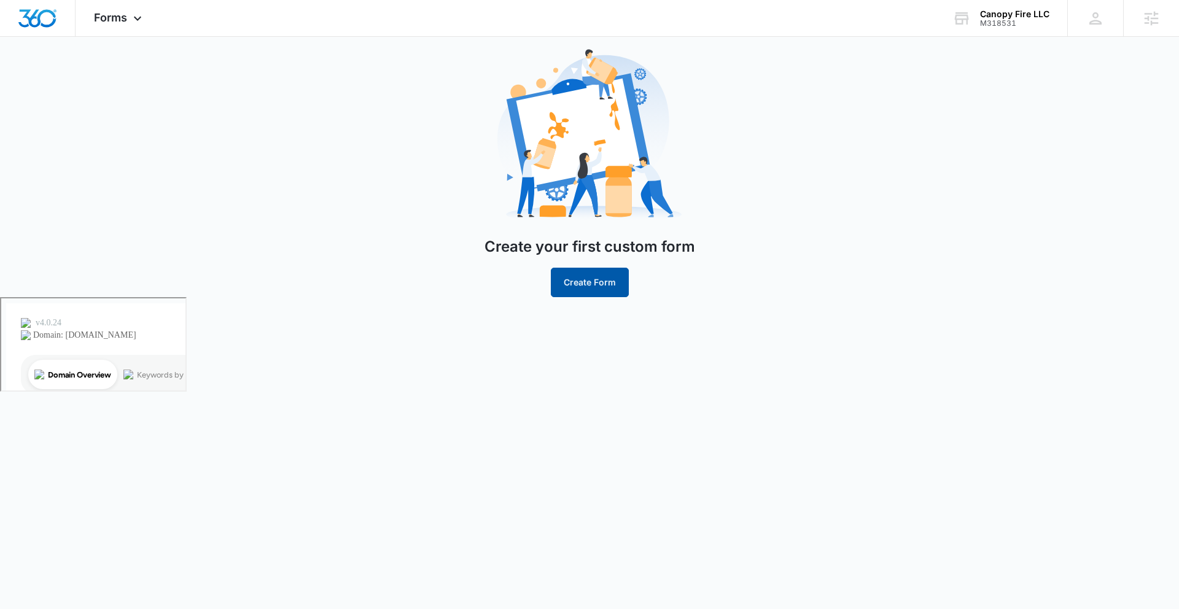
click at [582, 281] on button "Create Form" at bounding box center [590, 282] width 78 height 29
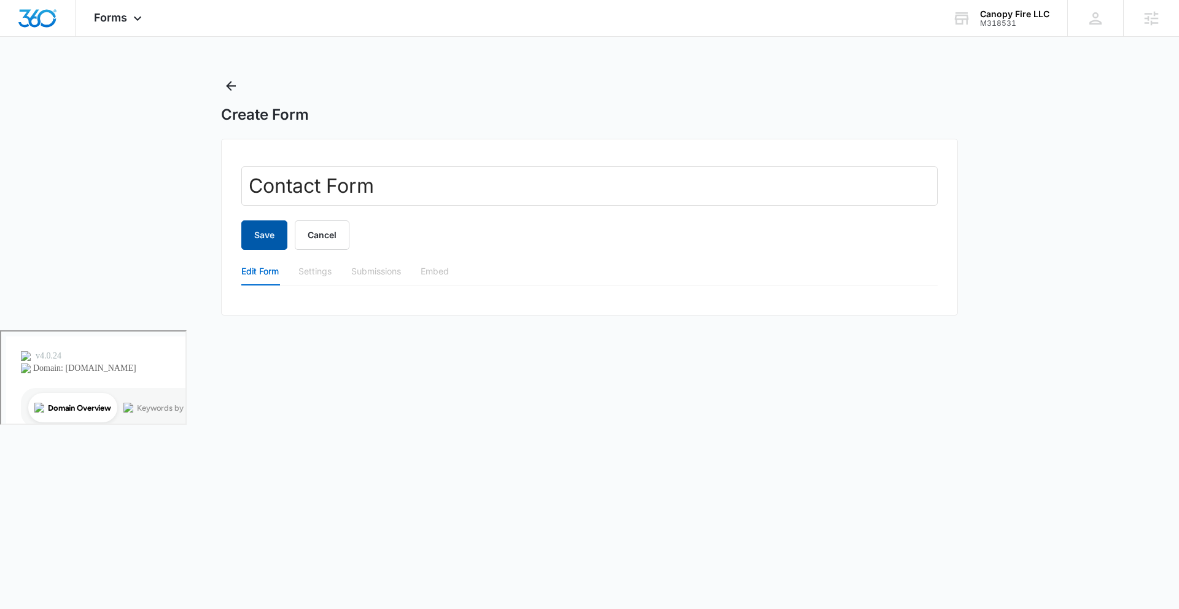
type input "Contact Form"
click at [276, 233] on button "Save" at bounding box center [264, 234] width 46 height 29
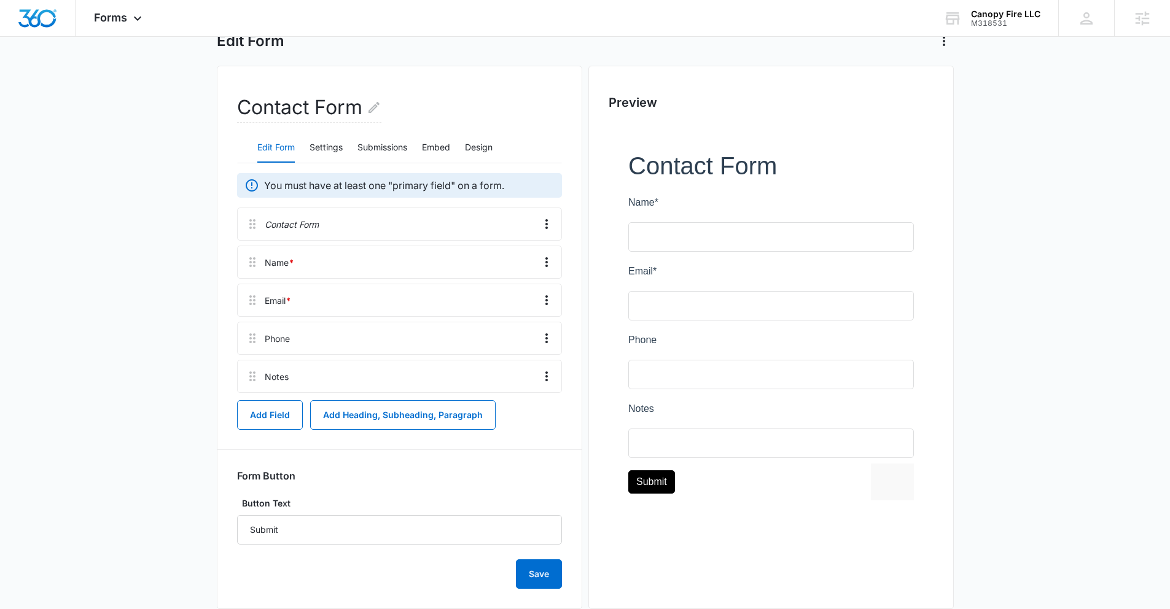
scroll to position [99, 0]
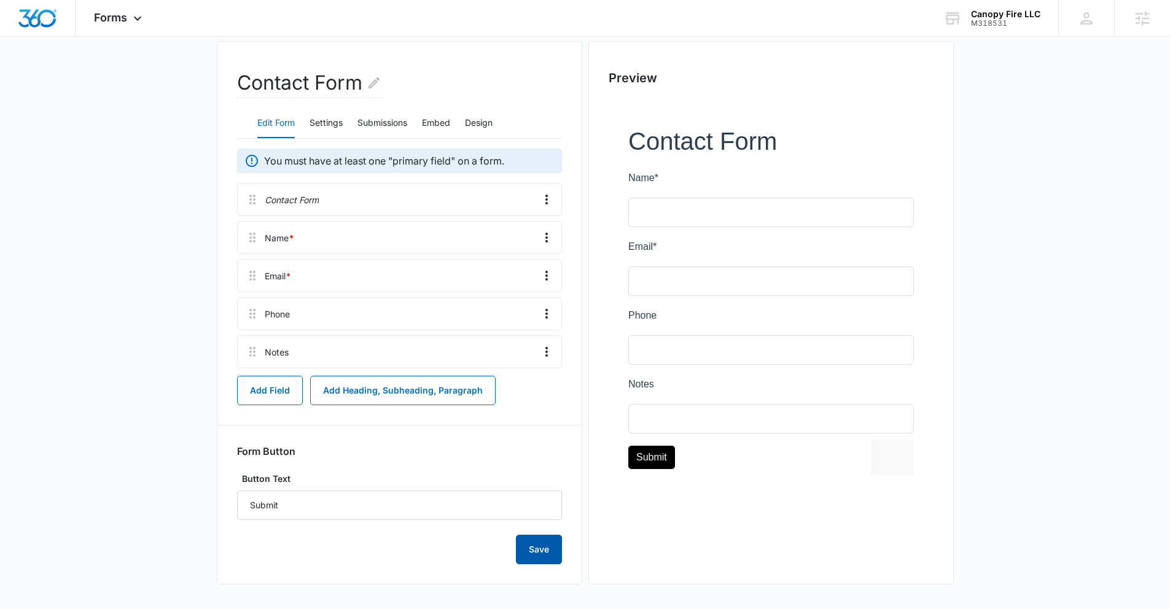
click at [530, 553] on button "Save" at bounding box center [539, 549] width 46 height 29
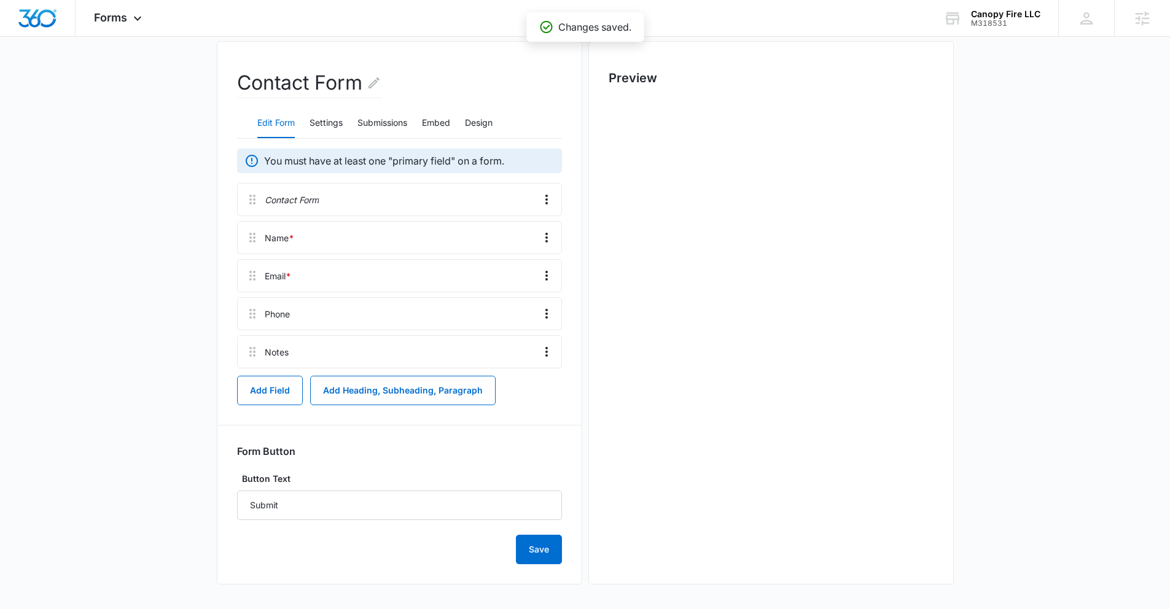
scroll to position [0, 0]
click at [128, 18] on div "Forms Apps Reputation Forms CRM Email Social Payments POS Content Ads Intellige…" at bounding box center [120, 18] width 88 height 36
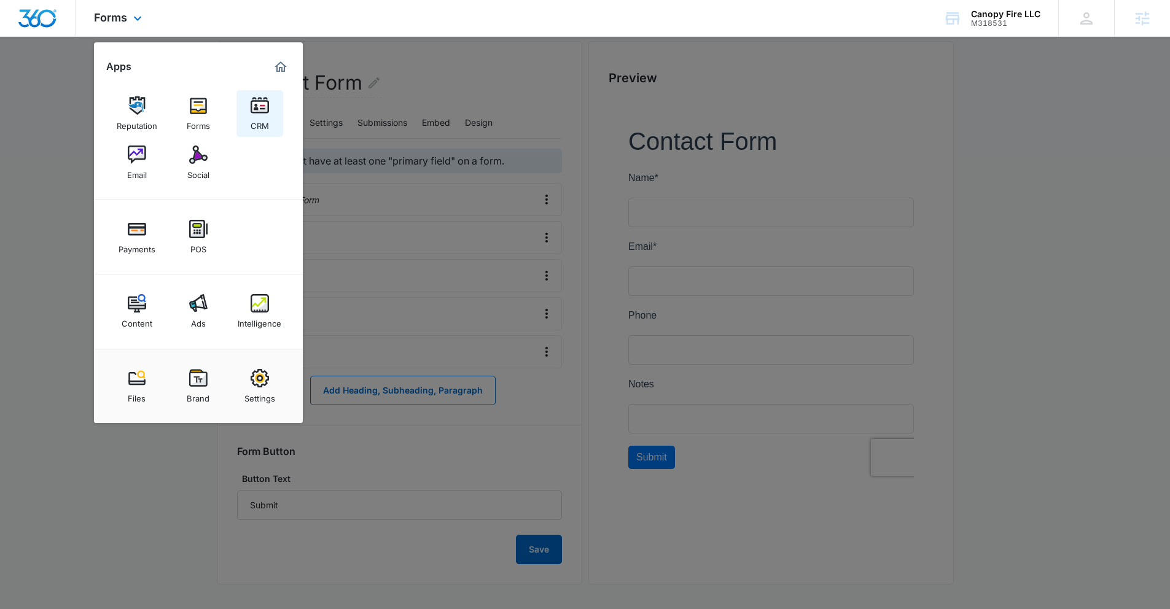
click at [257, 120] on div "CRM" at bounding box center [260, 123] width 18 height 16
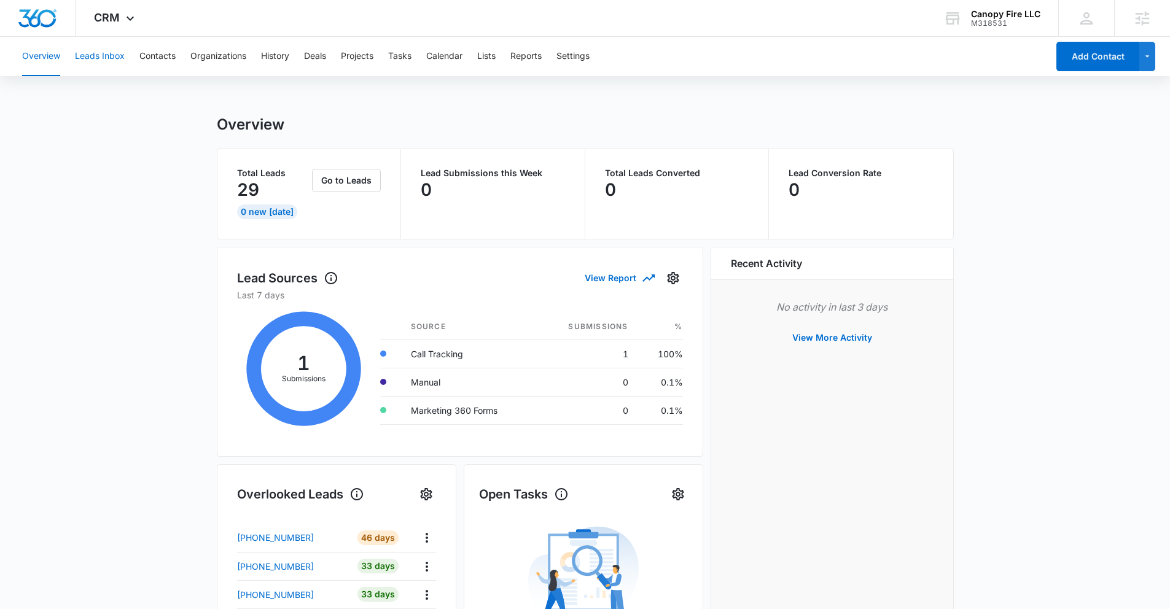
click at [115, 53] on button "Leads Inbox" at bounding box center [100, 56] width 50 height 39
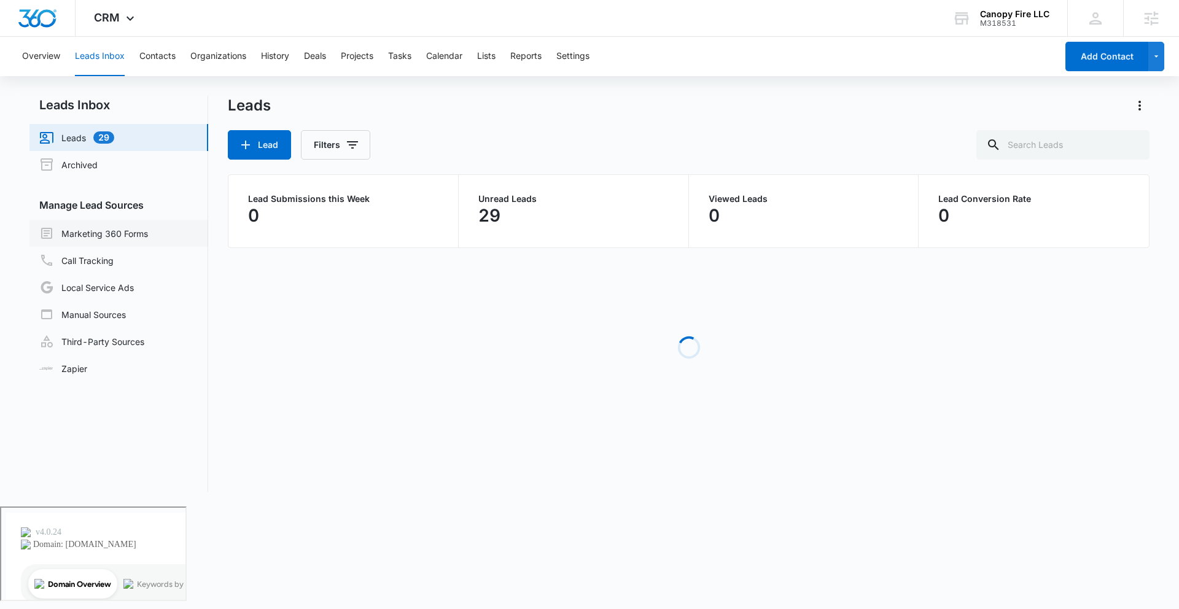
click at [116, 230] on link "Marketing 360 Forms" at bounding box center [93, 233] width 109 height 15
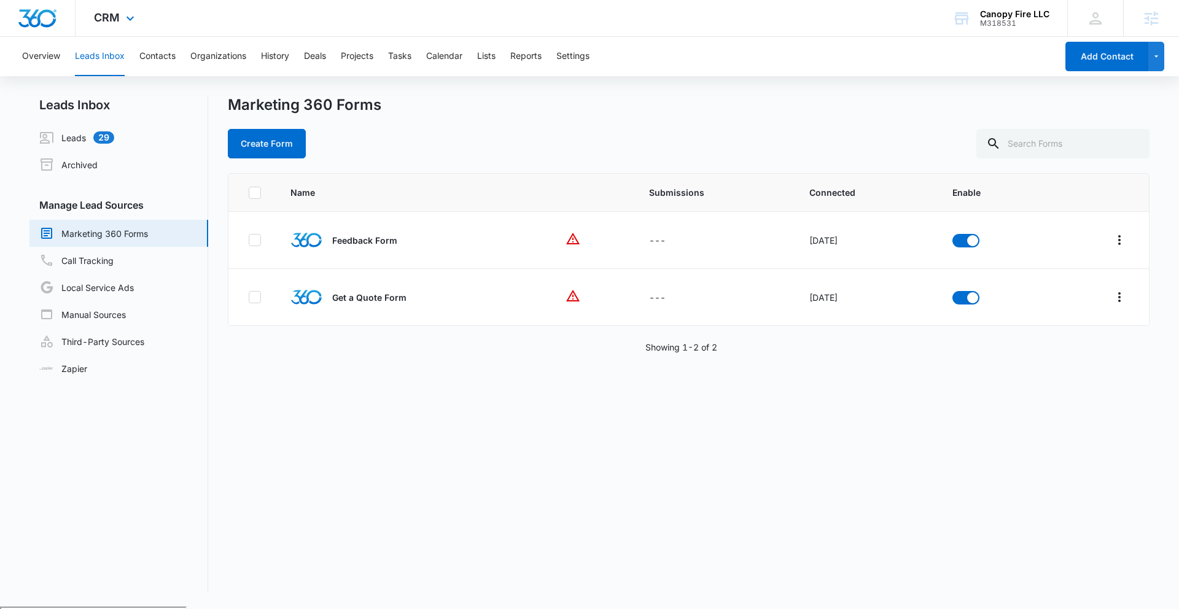
click at [126, 26] on div "CRM Apps Reputation Forms CRM Email Social Payments POS Content Ads Intelligenc…" at bounding box center [116, 18] width 80 height 36
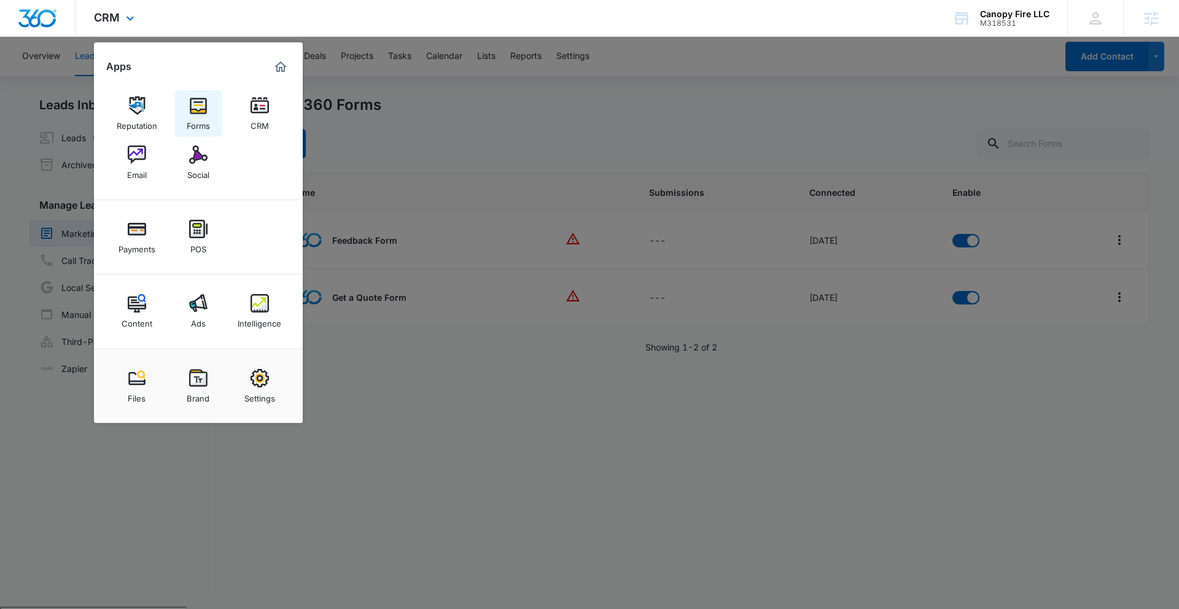
click at [208, 99] on link "Forms" at bounding box center [198, 113] width 47 height 47
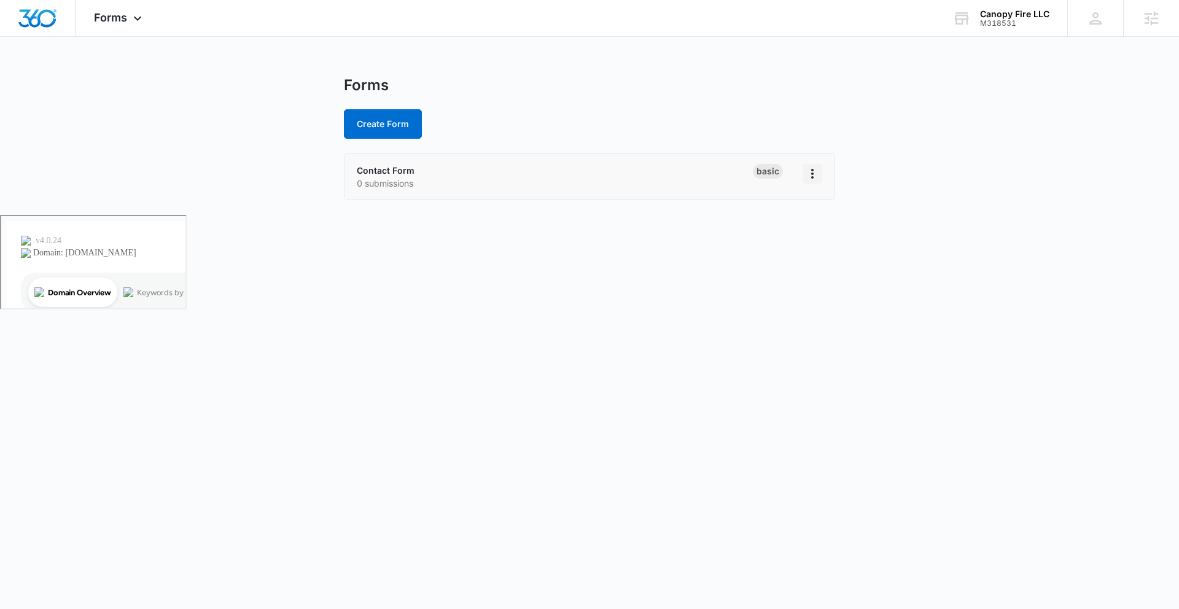
click at [818, 174] on icon "Overflow Menu" at bounding box center [812, 173] width 15 height 15
click at [782, 271] on body "Forms Apps Reputation Forms CRM Email Social Payments POS Content Ads Intellige…" at bounding box center [589, 304] width 1179 height 609
click at [395, 169] on link "Contact Form" at bounding box center [386, 170] width 58 height 10
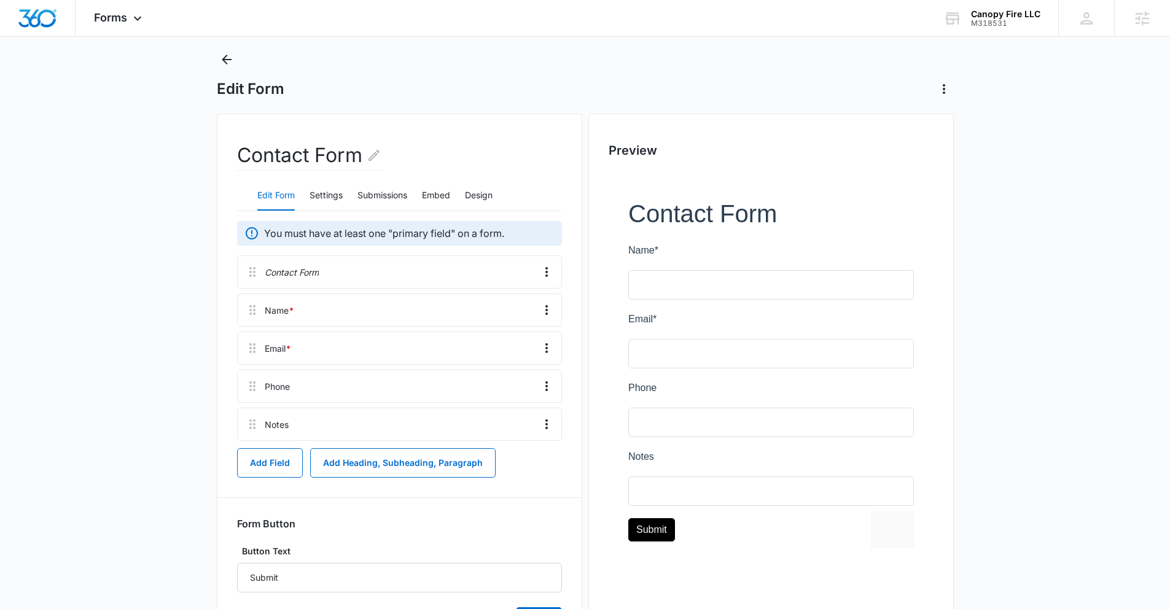
scroll to position [30, 0]
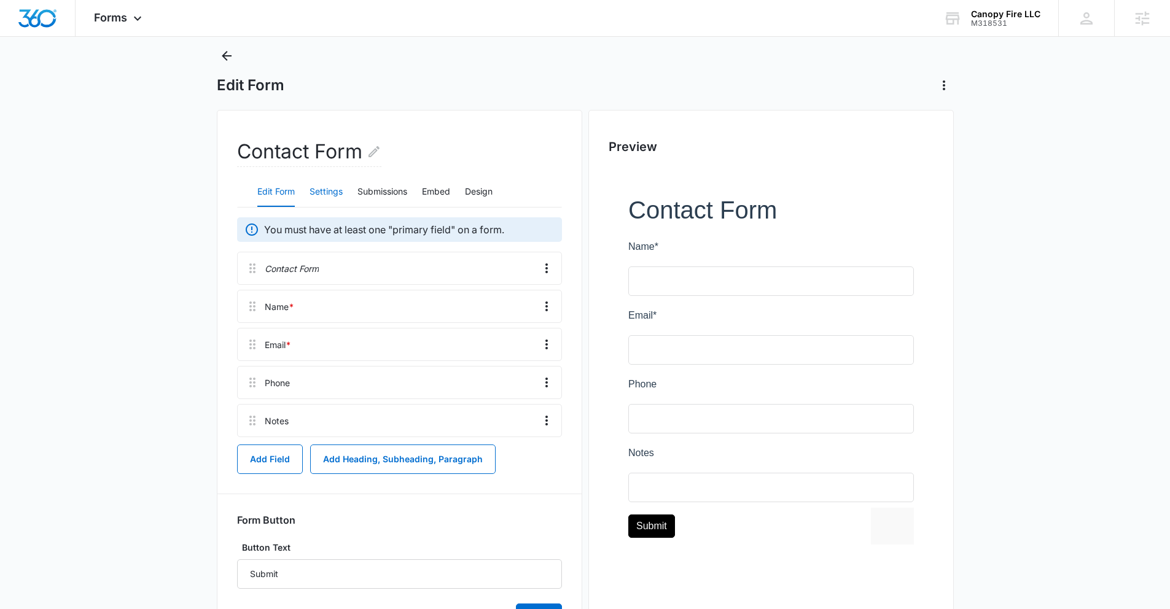
click at [326, 190] on button "Settings" at bounding box center [325, 191] width 33 height 29
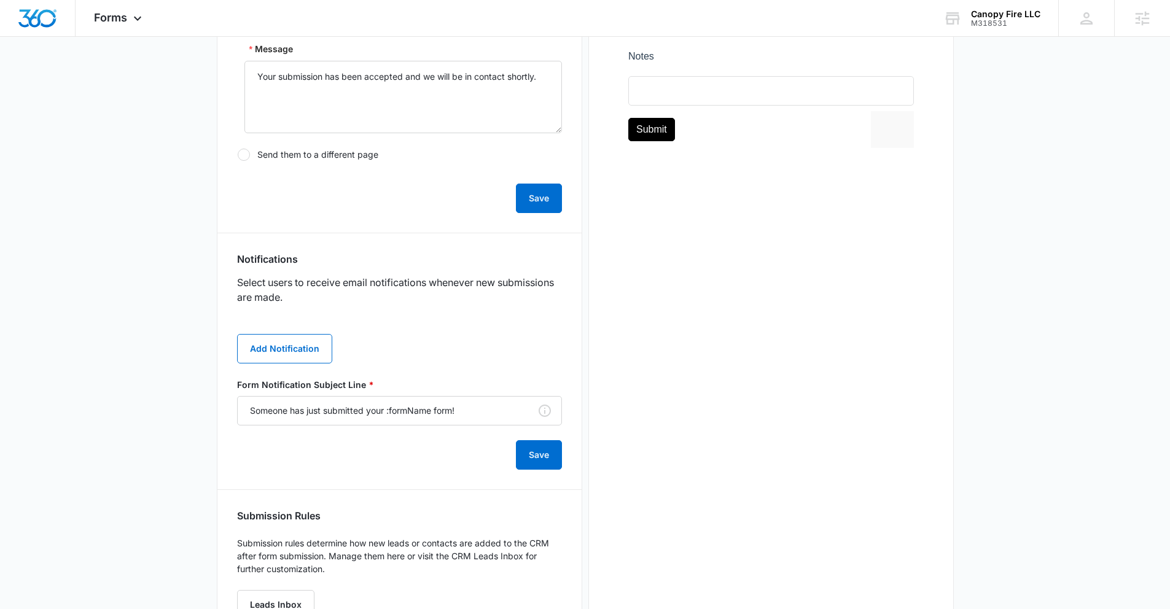
scroll to position [482, 0]
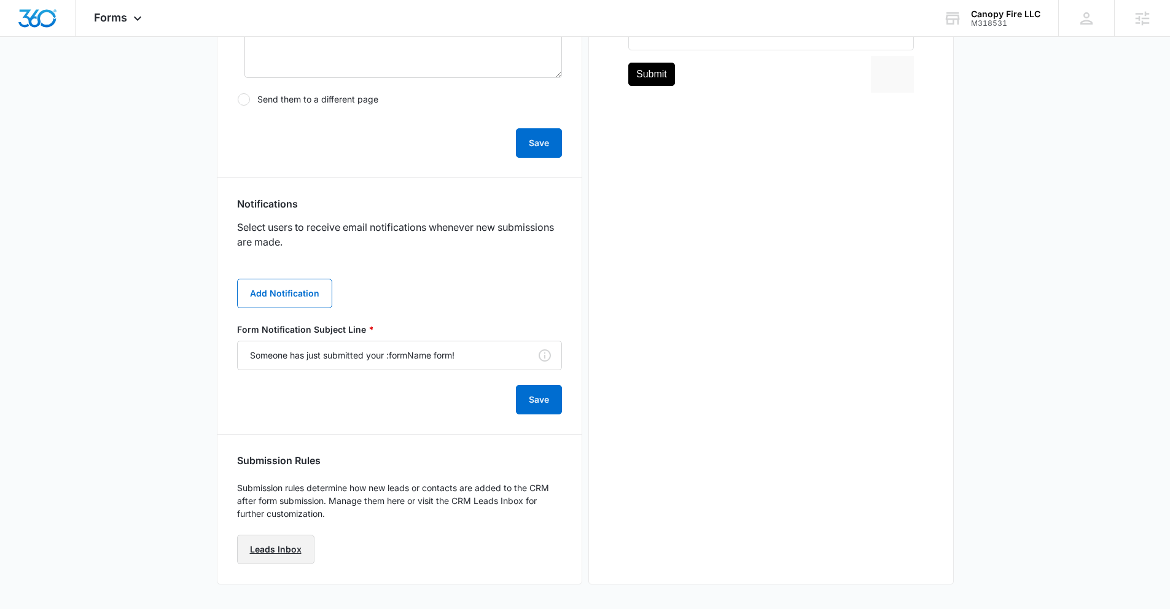
click at [260, 557] on link "Leads Inbox" at bounding box center [275, 549] width 77 height 29
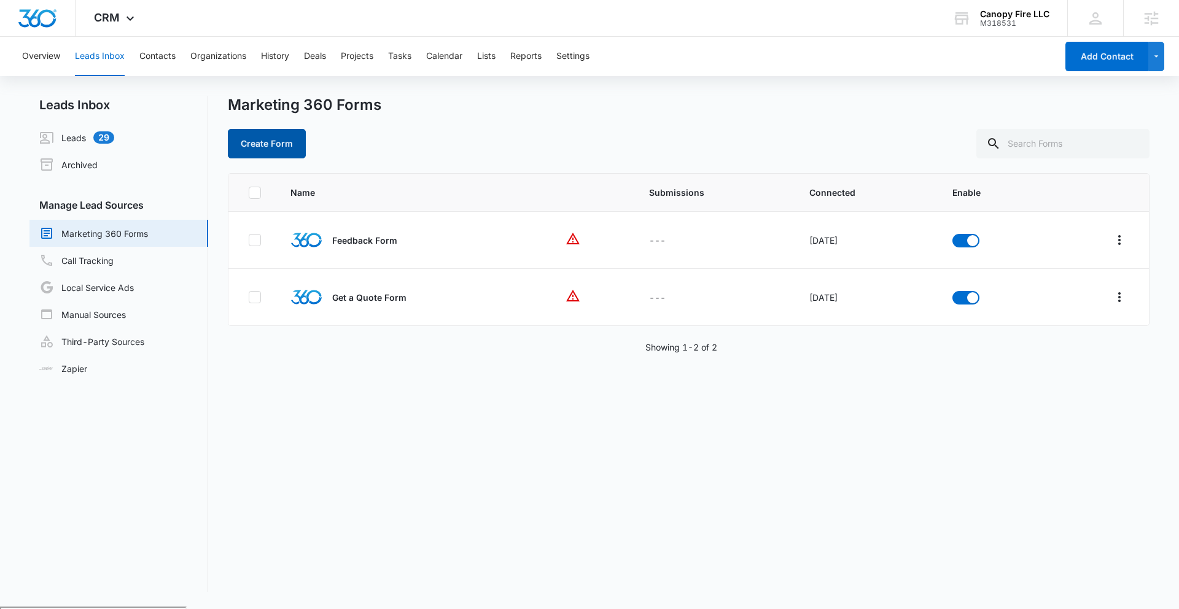
click at [260, 141] on button "Create Form" at bounding box center [267, 143] width 78 height 29
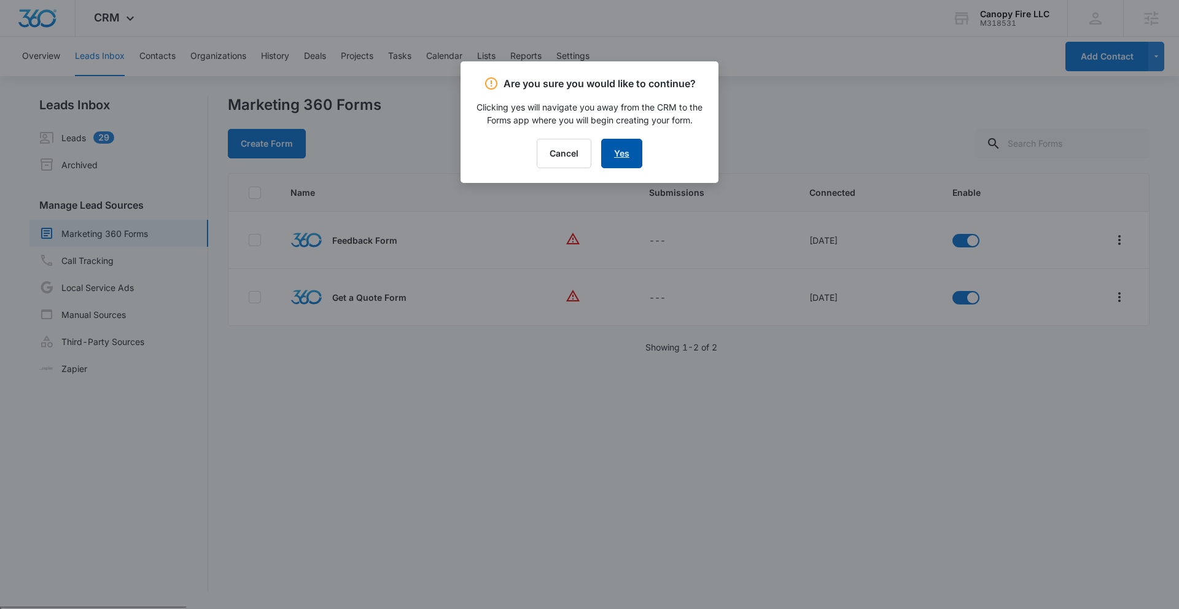
click at [617, 155] on link "Yes" at bounding box center [621, 153] width 41 height 29
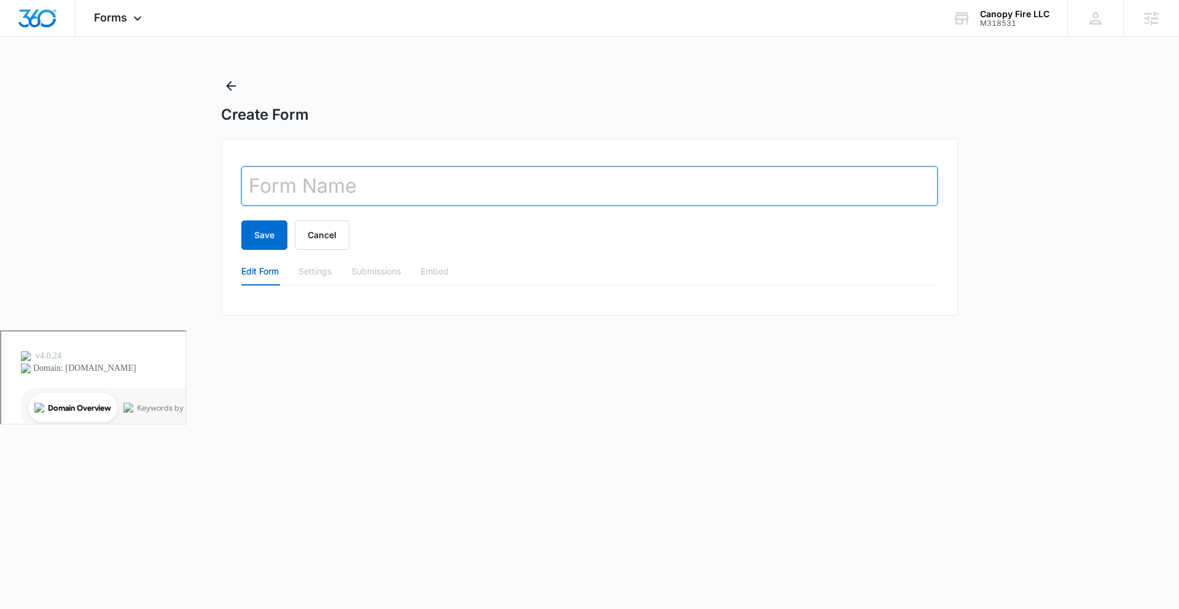
click at [384, 181] on input "text" at bounding box center [589, 185] width 696 height 39
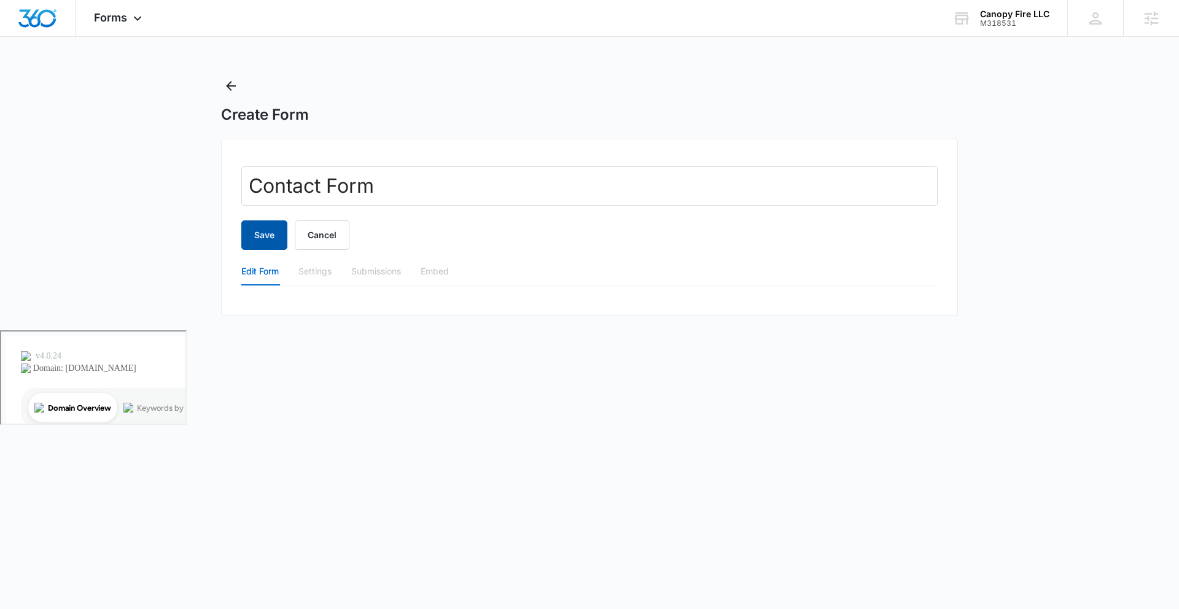
click at [276, 234] on button "Save" at bounding box center [264, 234] width 46 height 29
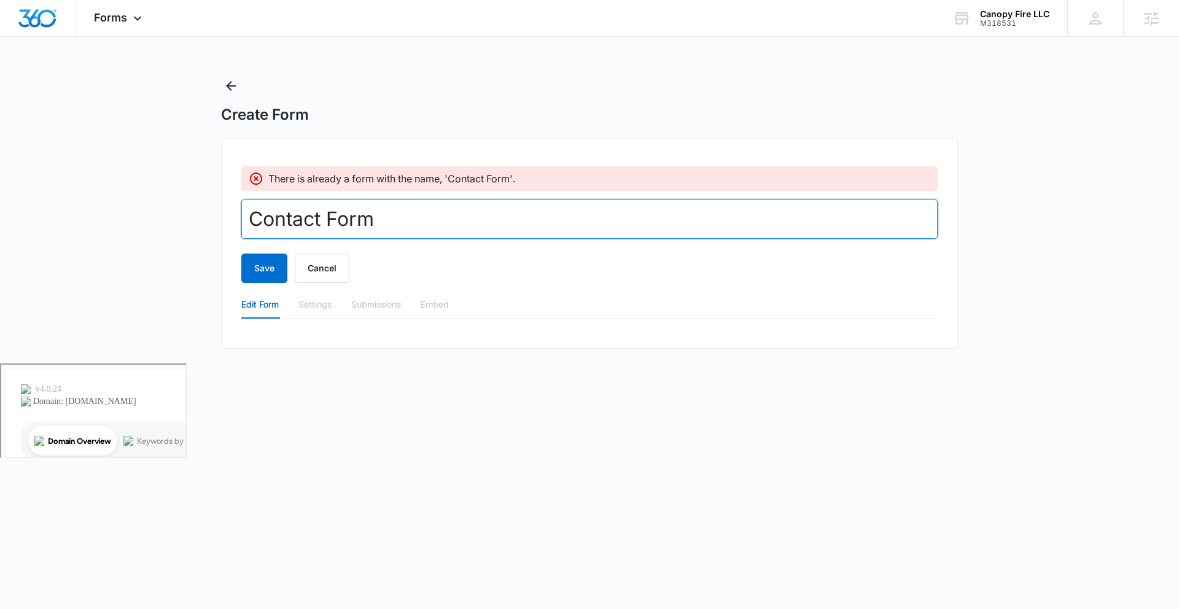
click at [415, 231] on input "Contact Form" at bounding box center [589, 219] width 696 height 39
type input "Contact Form 2"
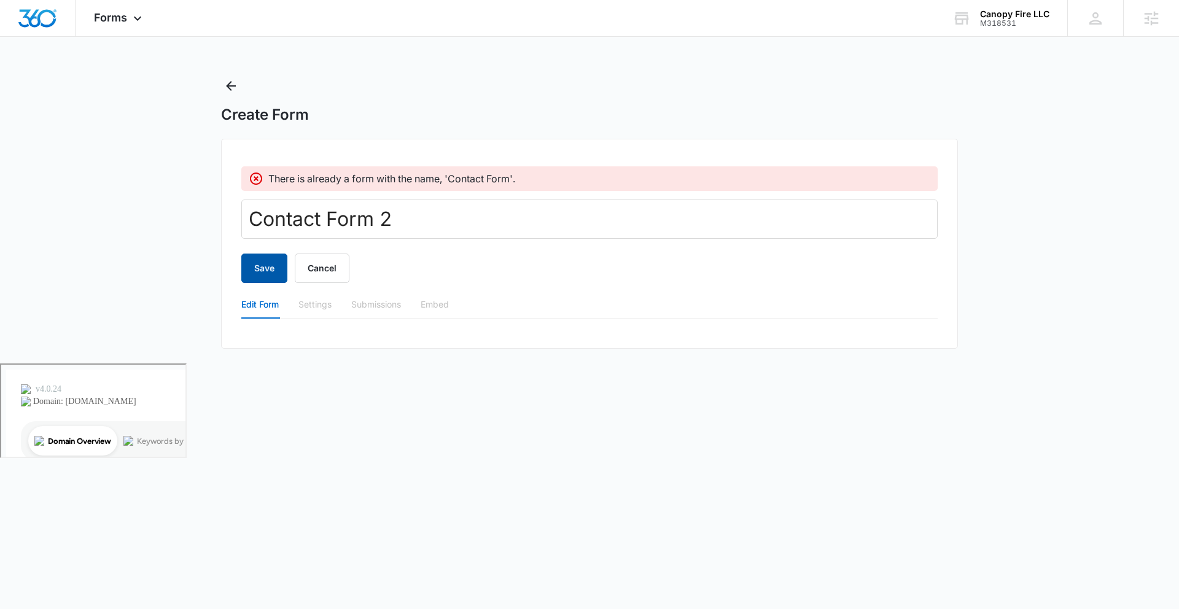
click at [273, 262] on button "Save" at bounding box center [264, 268] width 46 height 29
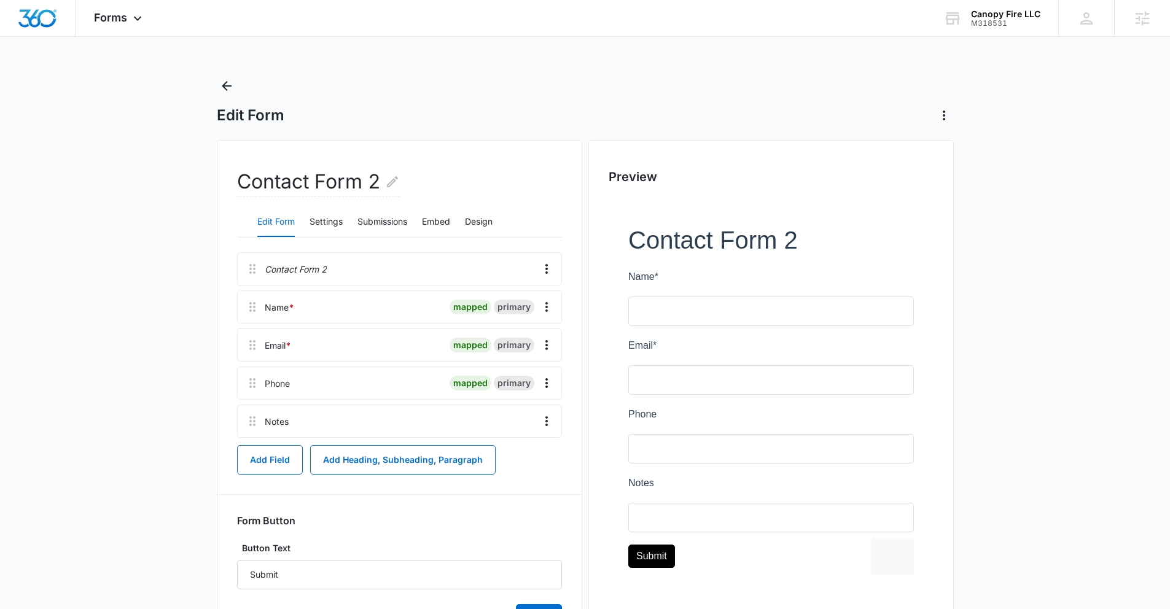
scroll to position [69, 0]
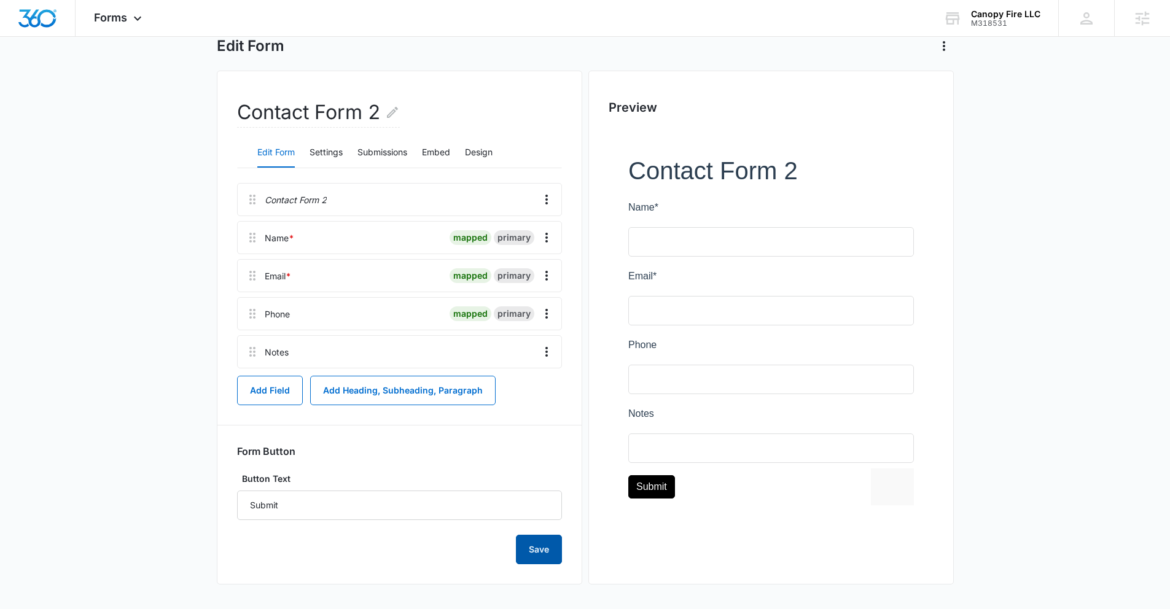
click at [531, 546] on button "Save" at bounding box center [539, 549] width 46 height 29
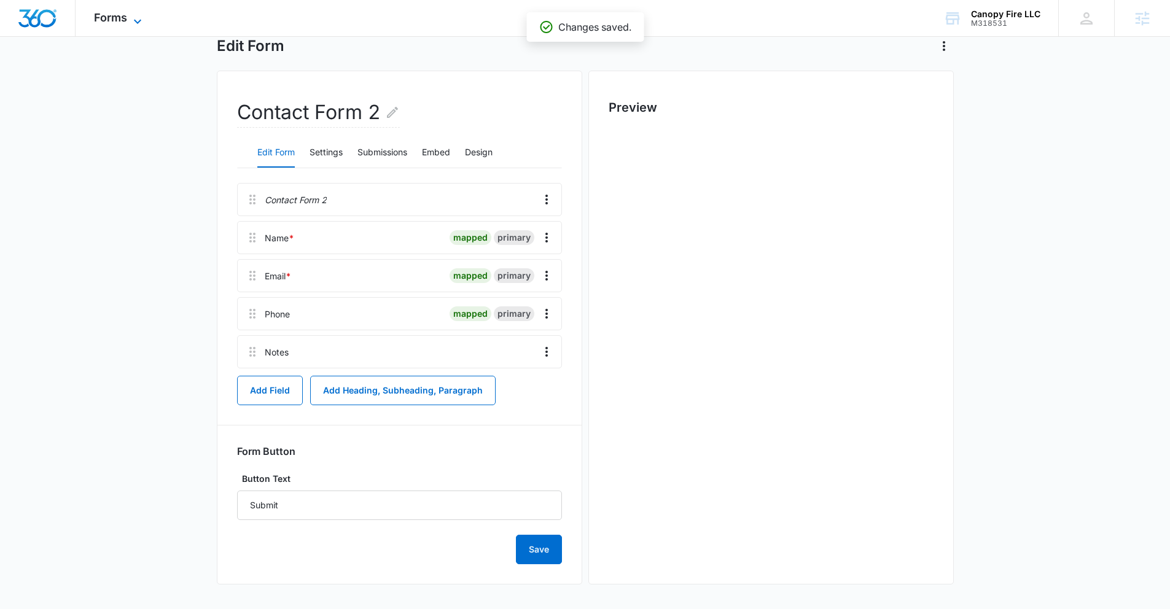
scroll to position [0, 0]
click at [120, 16] on span "Forms" at bounding box center [110, 17] width 33 height 13
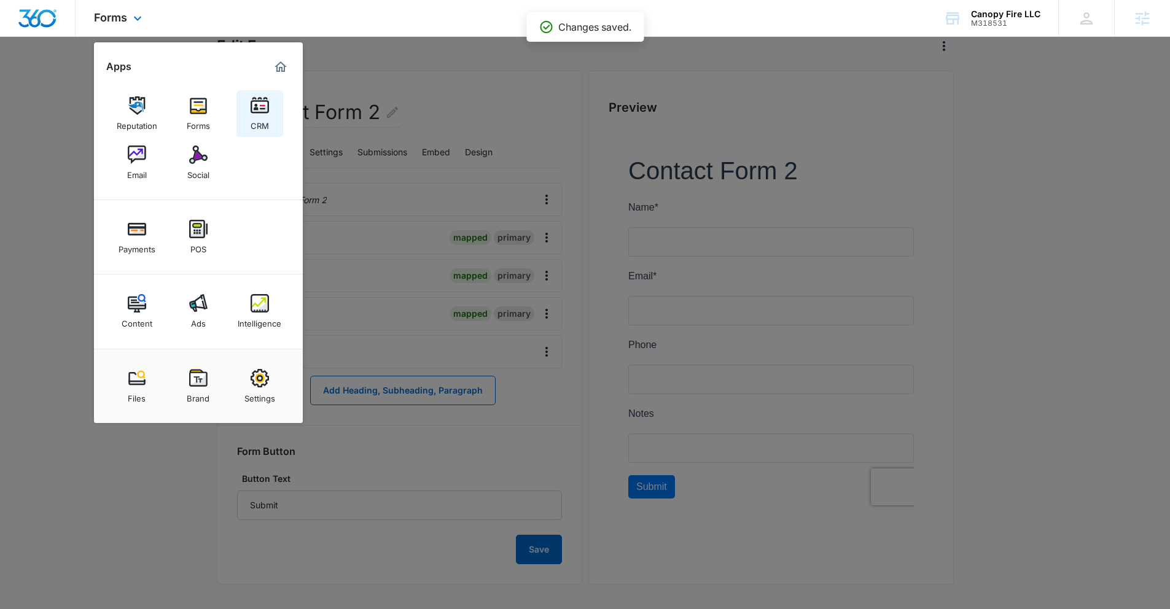
click at [257, 131] on link "CRM" at bounding box center [259, 113] width 47 height 47
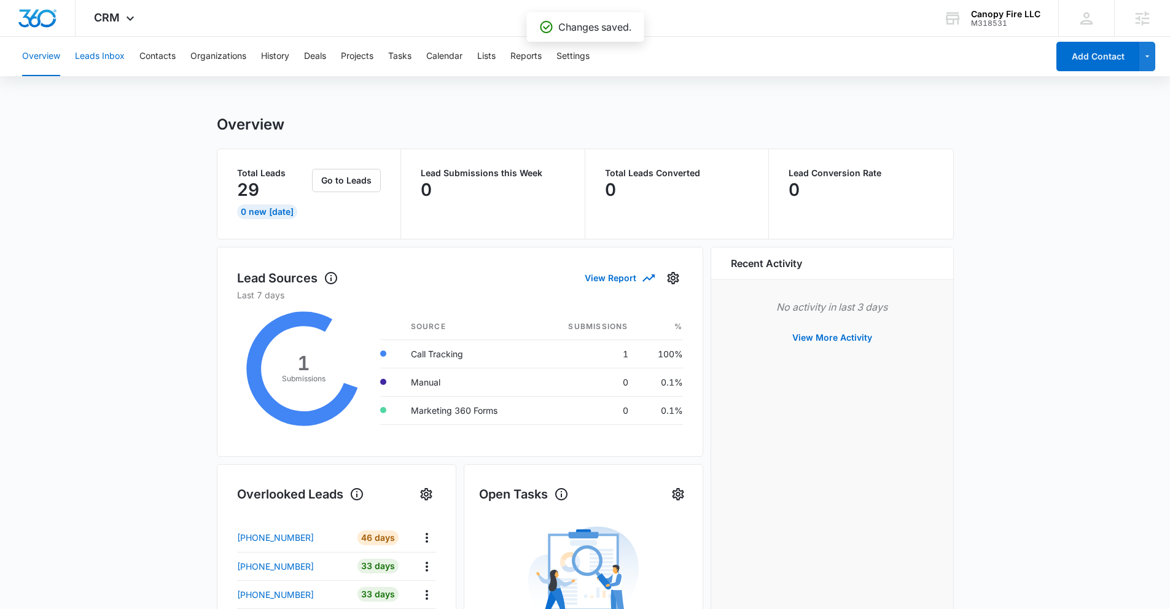
click at [113, 58] on button "Leads Inbox" at bounding box center [100, 56] width 50 height 39
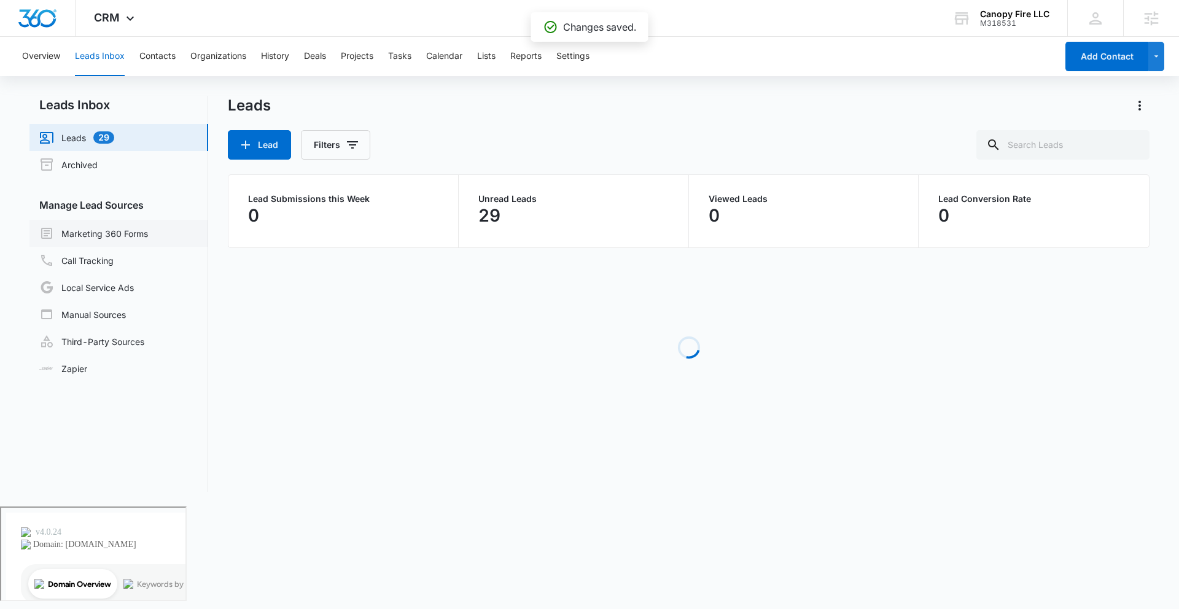
click at [114, 235] on link "Marketing 360 Forms" at bounding box center [93, 233] width 109 height 15
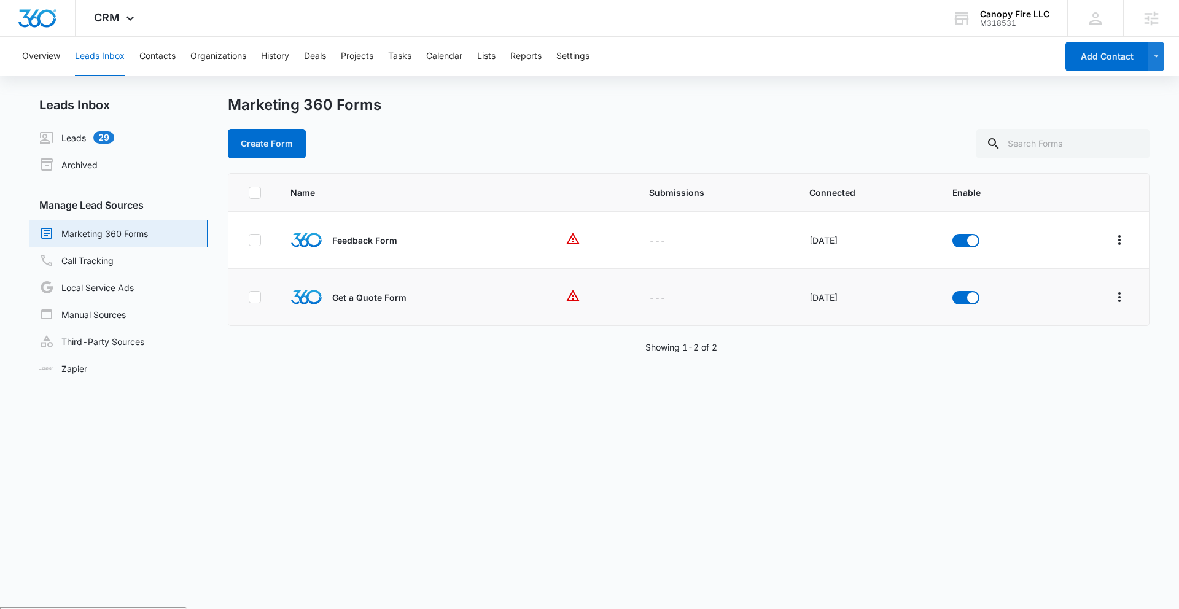
click at [299, 295] on img at bounding box center [306, 297] width 32 height 15
click at [353, 307] on div "Get a Quote Form" at bounding box center [413, 297] width 246 height 32
click at [371, 300] on p "Get a Quote Form" at bounding box center [369, 297] width 74 height 13
click at [755, 269] on td "---" at bounding box center [714, 297] width 160 height 57
click at [1118, 250] on button "Overflow Menu" at bounding box center [1119, 240] width 20 height 20
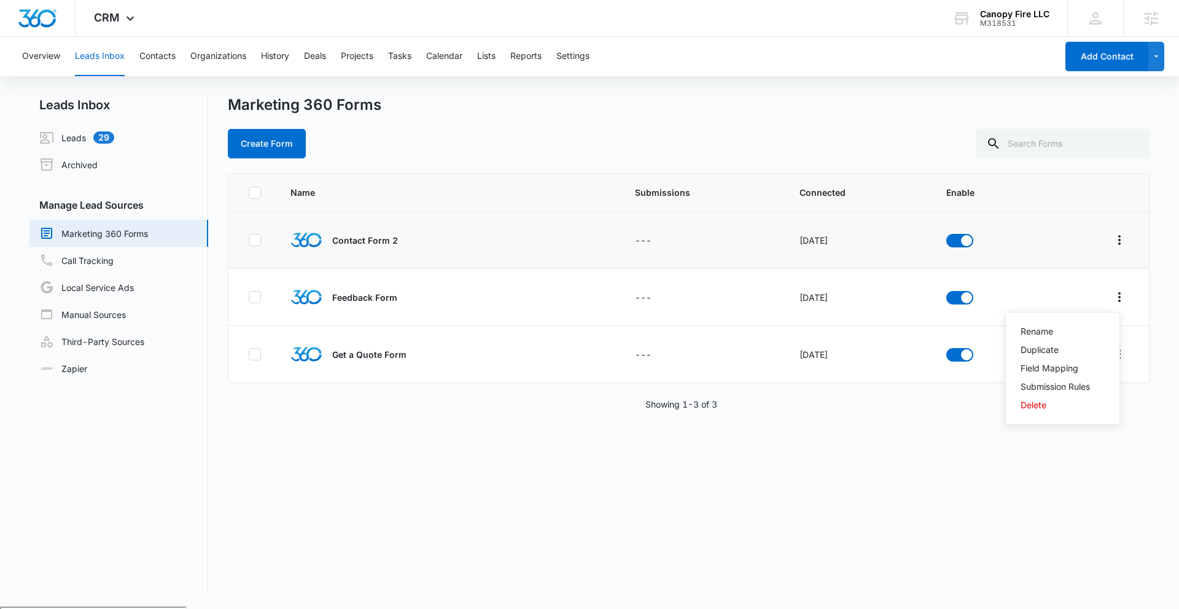
click at [407, 236] on div "Contact Form 2" at bounding box center [416, 240] width 253 height 32
click at [522, 257] on td "Contact Form 2" at bounding box center [417, 240] width 282 height 57
click at [1112, 245] on icon "Overflow Menu" at bounding box center [1119, 240] width 15 height 15
click at [1064, 318] on button "Field Mapping" at bounding box center [1063, 311] width 114 height 18
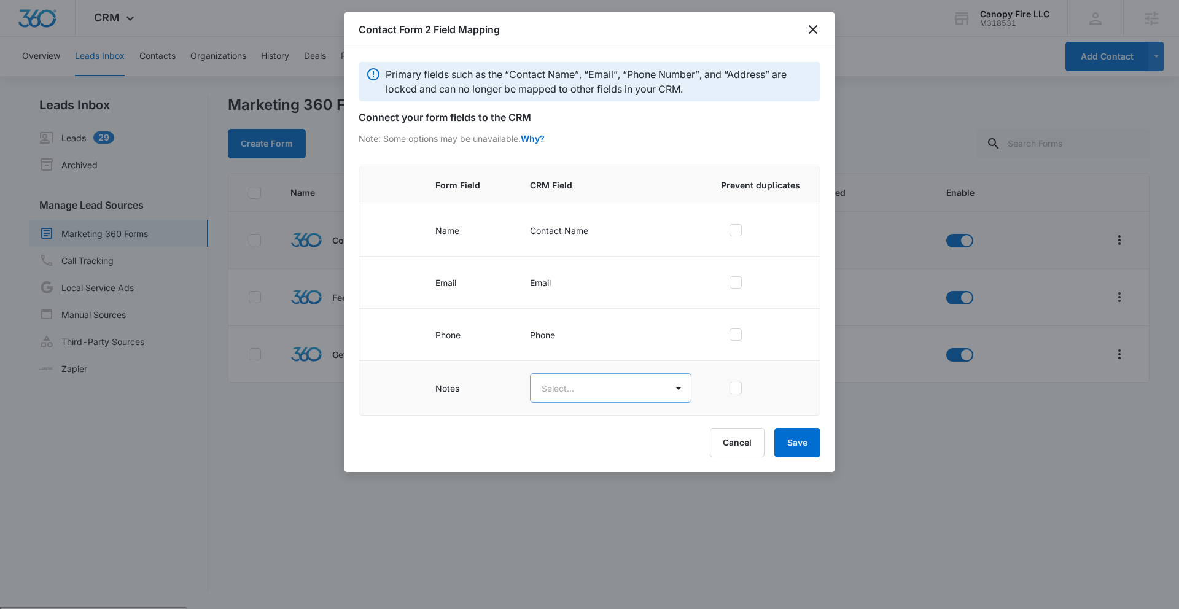
click at [614, 389] on body "CRM Apps Reputation Forms CRM Email Social Payments POS Content Ads Intelligenc…" at bounding box center [589, 352] width 1179 height 704
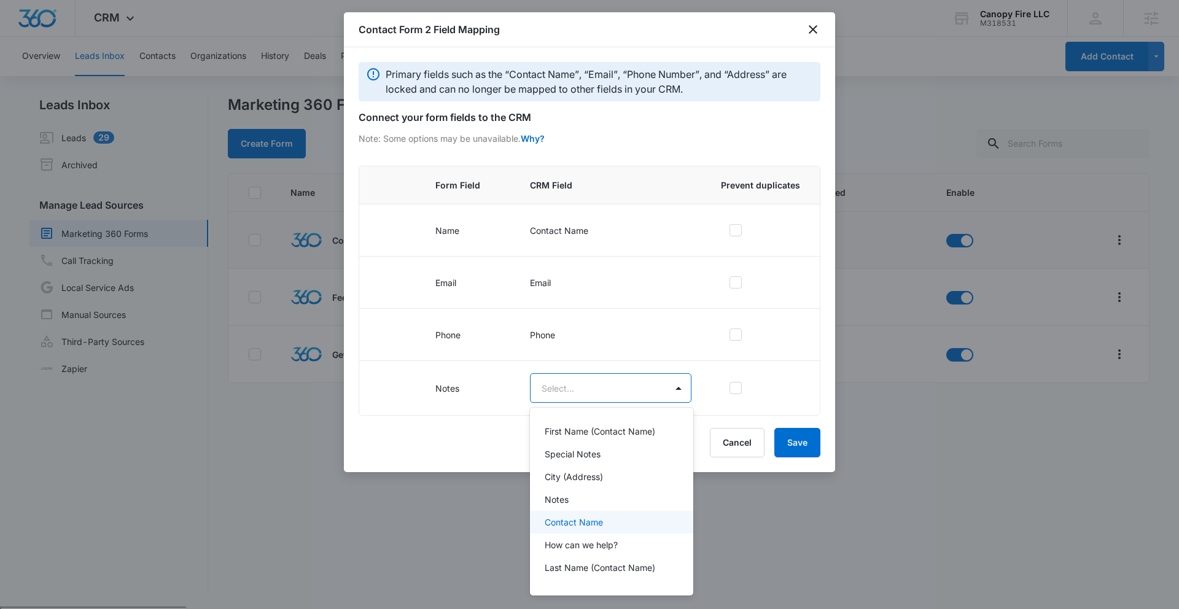
click at [706, 546] on div at bounding box center [589, 304] width 1179 height 609
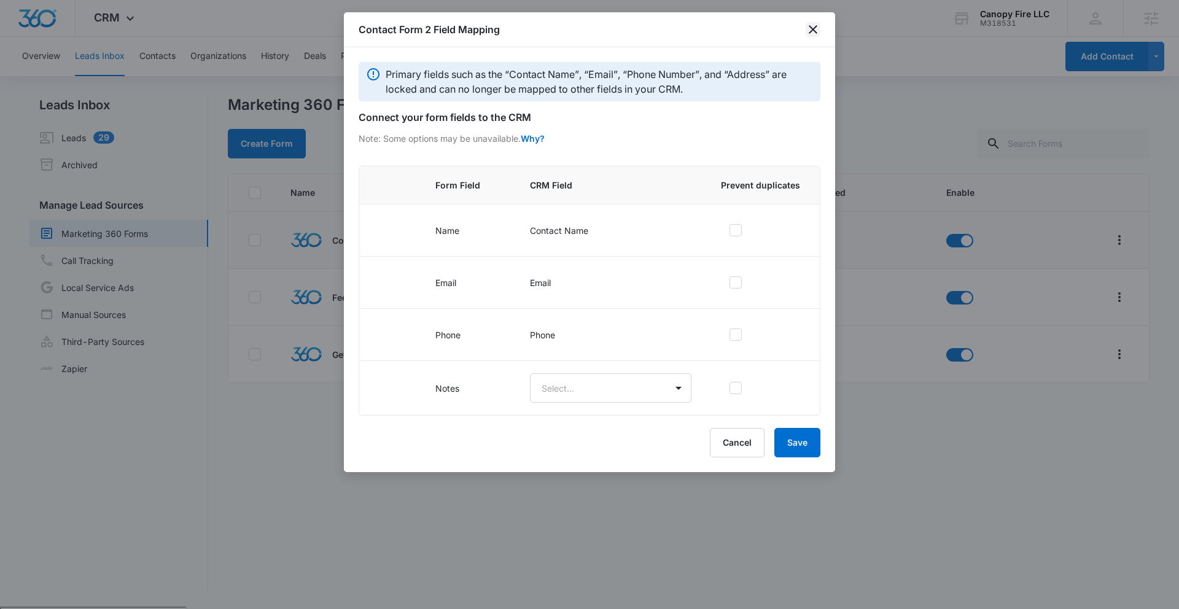
click at [817, 31] on icon "close" at bounding box center [813, 29] width 15 height 15
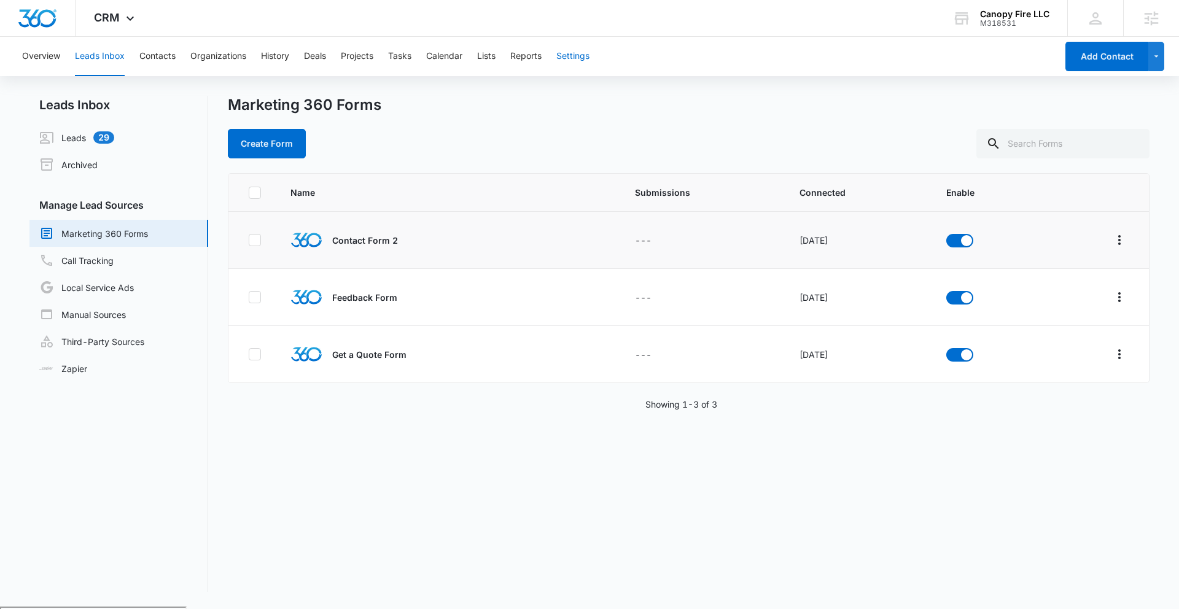
click at [583, 60] on button "Settings" at bounding box center [572, 56] width 33 height 39
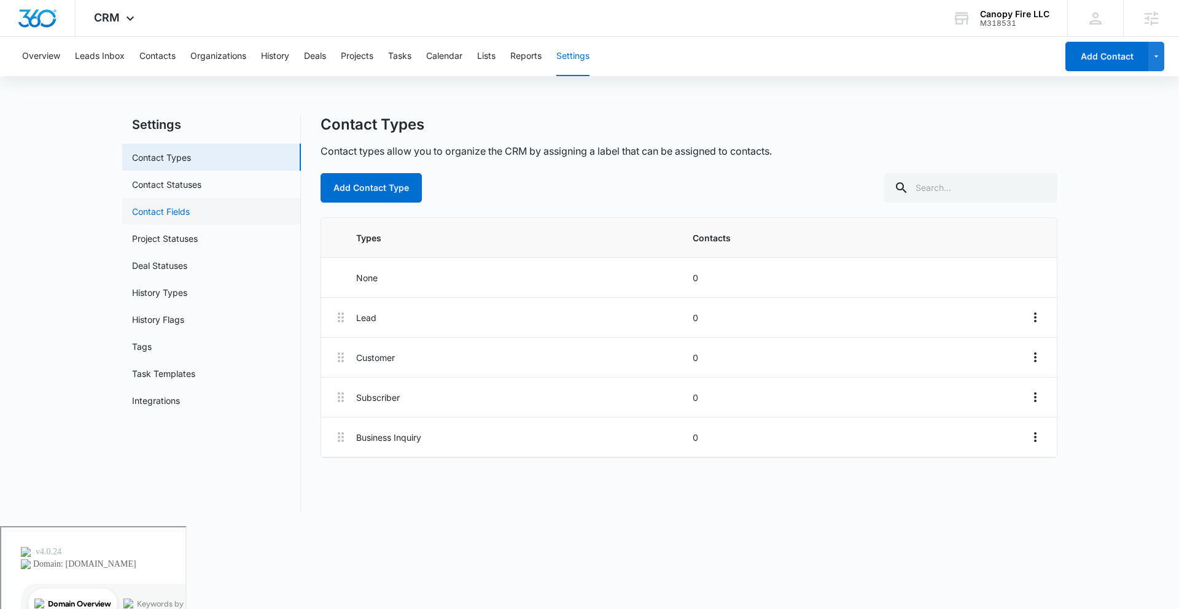
click at [152, 215] on link "Contact Fields" at bounding box center [161, 211] width 58 height 13
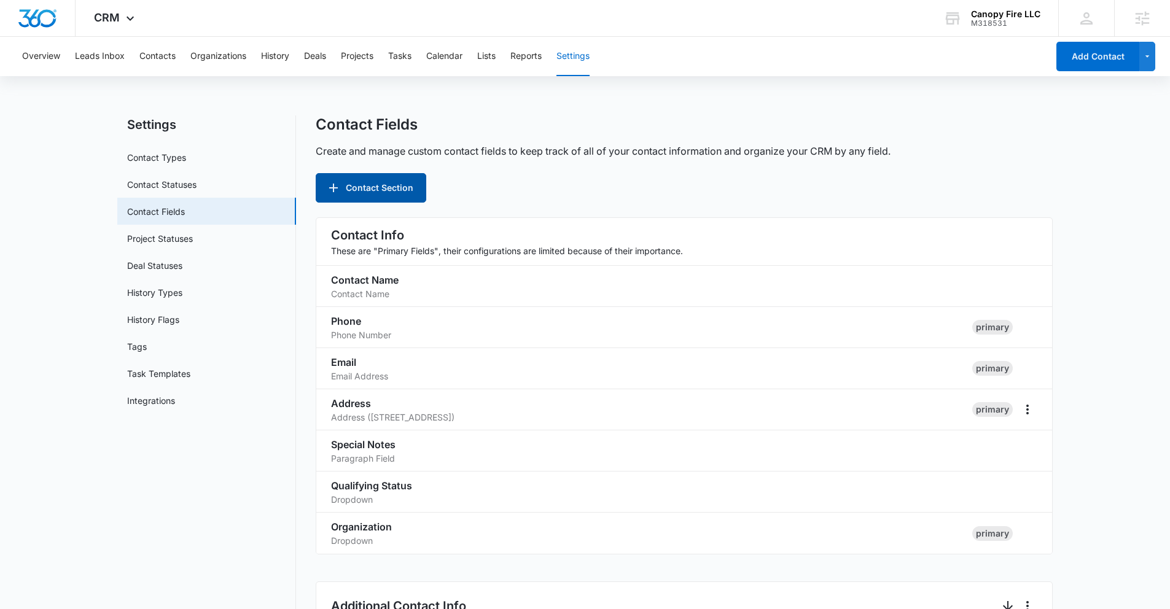
click at [387, 188] on button "Contact Section" at bounding box center [371, 187] width 111 height 29
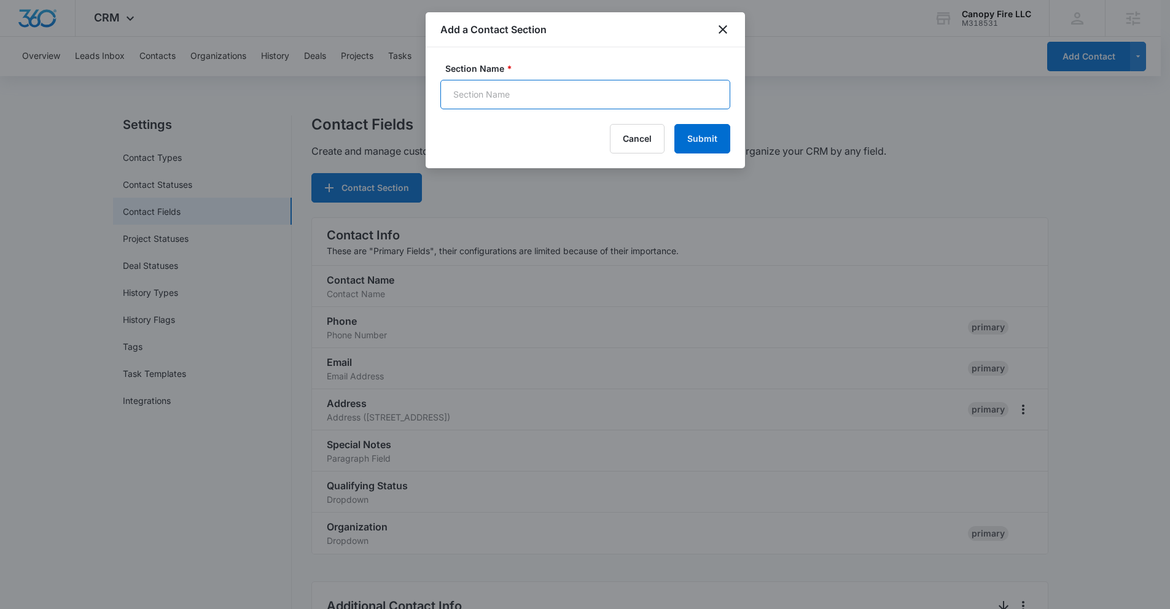
click at [534, 98] on input "Section Name *" at bounding box center [585, 94] width 290 height 29
paste input "what service do you need"
type input "what service do you need"
click at [695, 142] on button "Submit" at bounding box center [702, 138] width 56 height 29
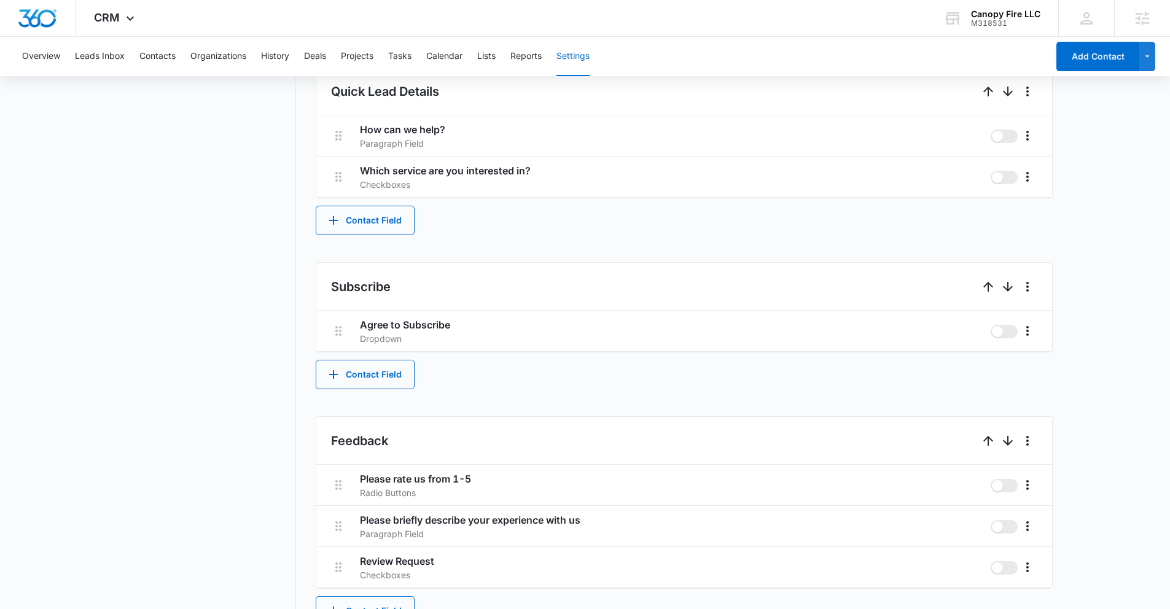
scroll to position [750, 0]
click at [1025, 181] on icon "More" at bounding box center [1027, 177] width 15 height 15
click at [1038, 211] on div "Edit" at bounding box center [1046, 212] width 26 height 9
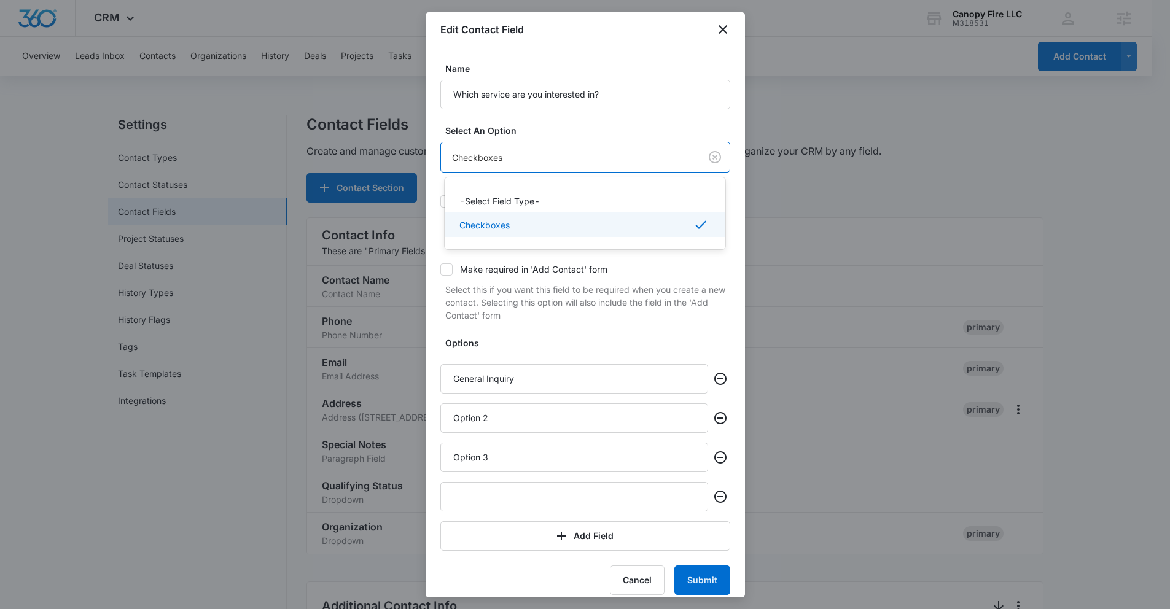
scroll to position [0, 0]
click at [607, 151] on body "CRM Apps Reputation Forms CRM Email Social Payments POS Content Ads Intelligenc…" at bounding box center [589, 304] width 1179 height 609
click at [636, 121] on div at bounding box center [589, 304] width 1179 height 609
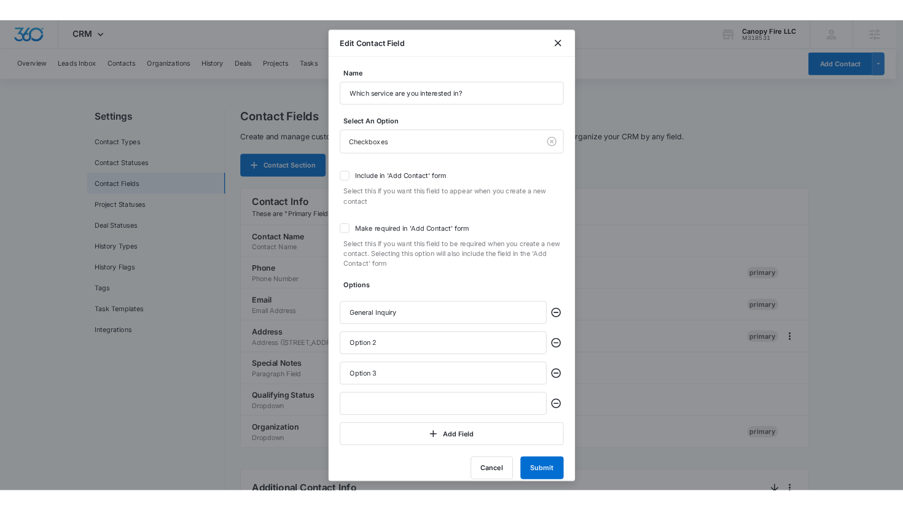
scroll to position [12, 0]
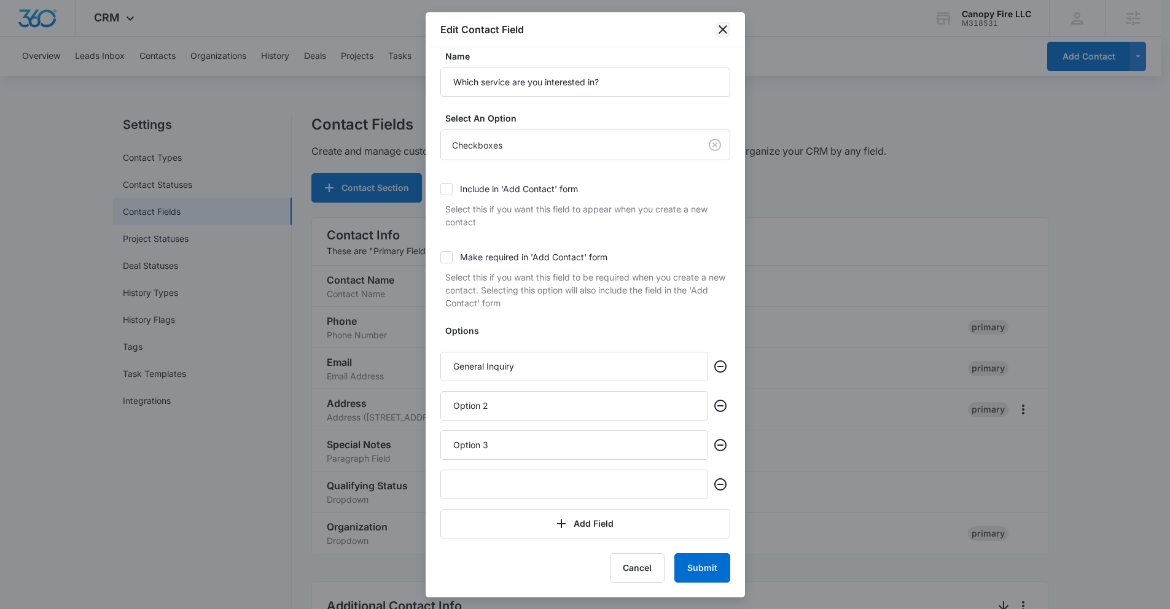
click at [727, 31] on icon "close" at bounding box center [722, 29] width 15 height 15
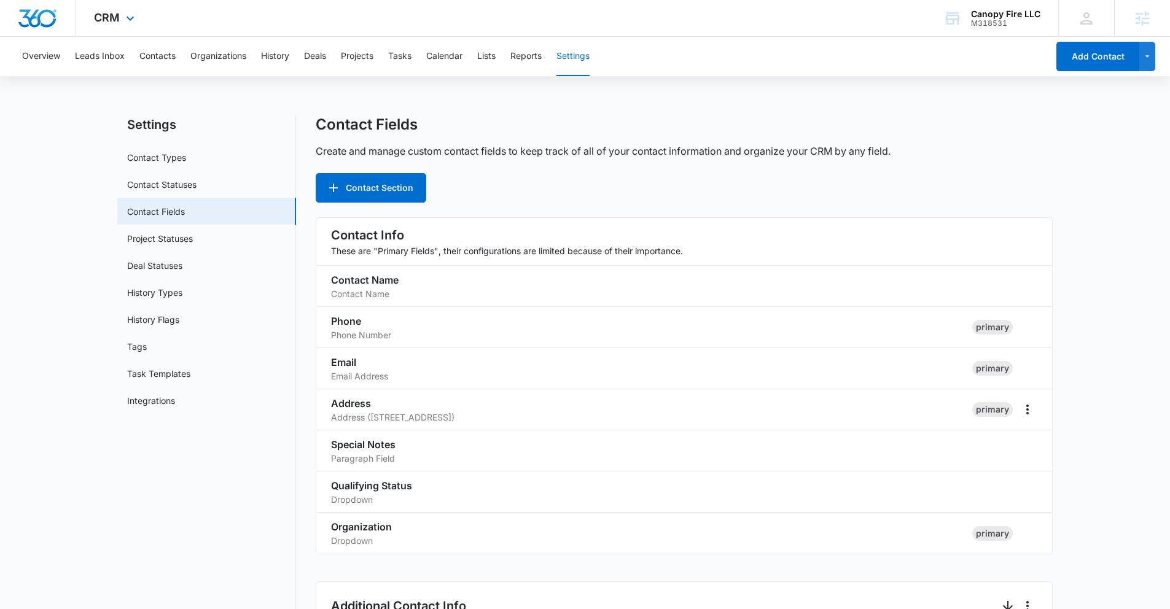
click at [122, 17] on div "CRM Apps Reputation Forms CRM Email Social Payments POS Content Ads Intelligenc…" at bounding box center [116, 18] width 80 height 36
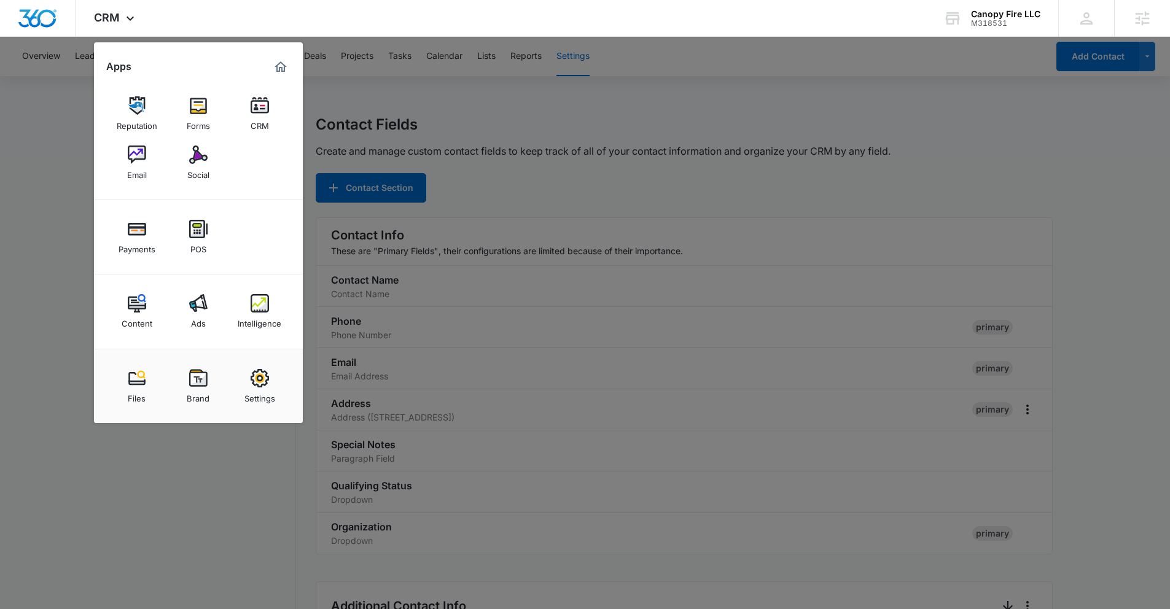
click at [50, 172] on div at bounding box center [585, 304] width 1170 height 609
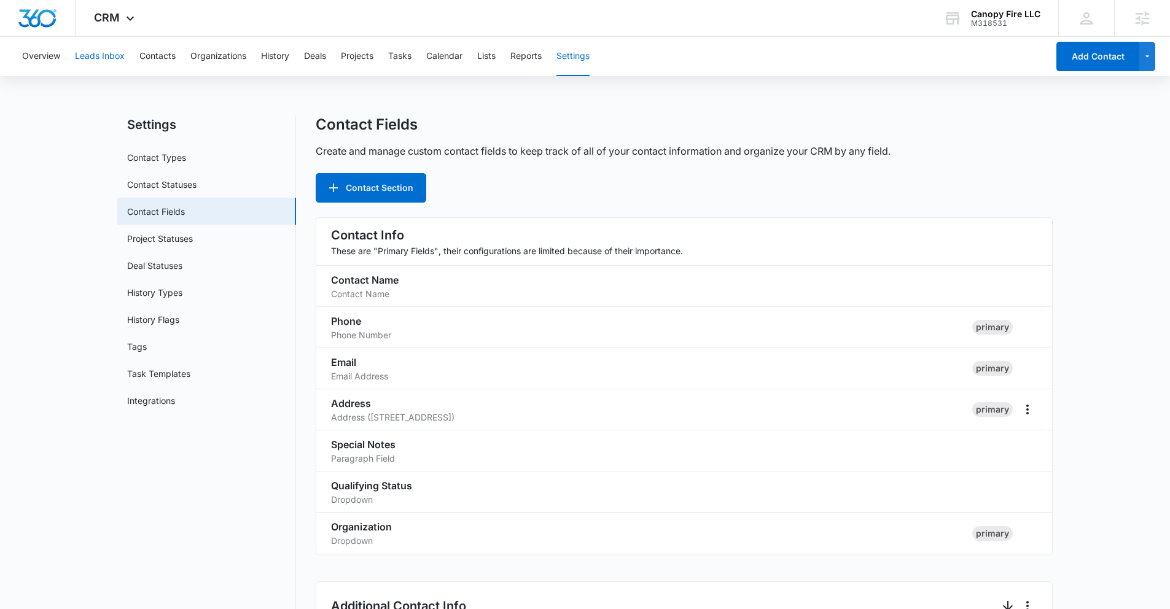
click at [98, 47] on button "Leads Inbox" at bounding box center [100, 56] width 50 height 39
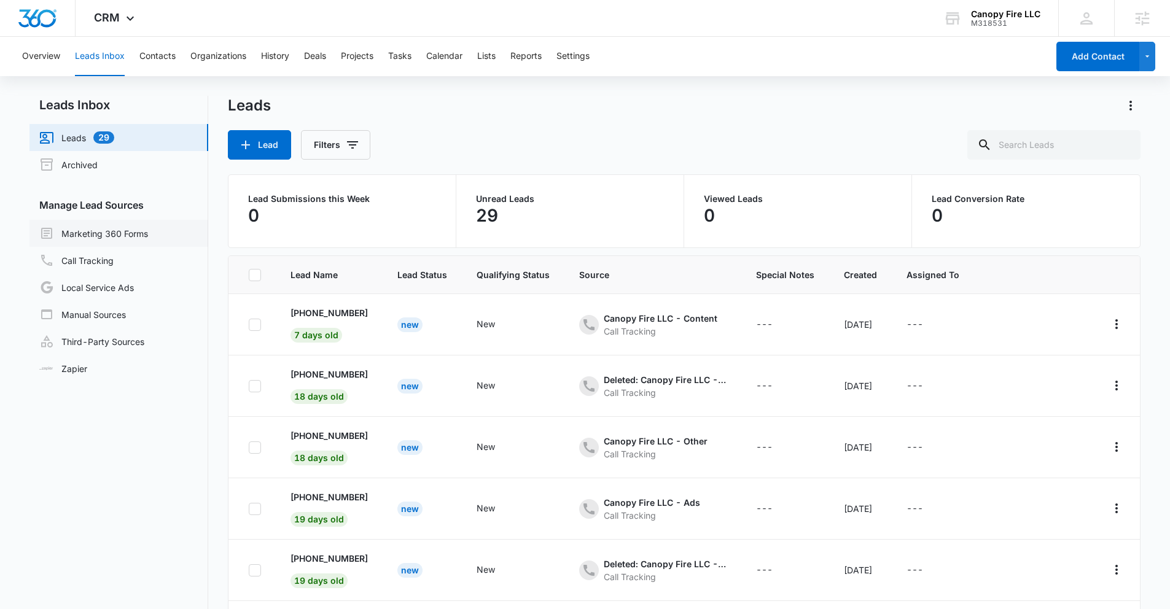
click at [132, 231] on link "Marketing 360 Forms" at bounding box center [93, 233] width 109 height 15
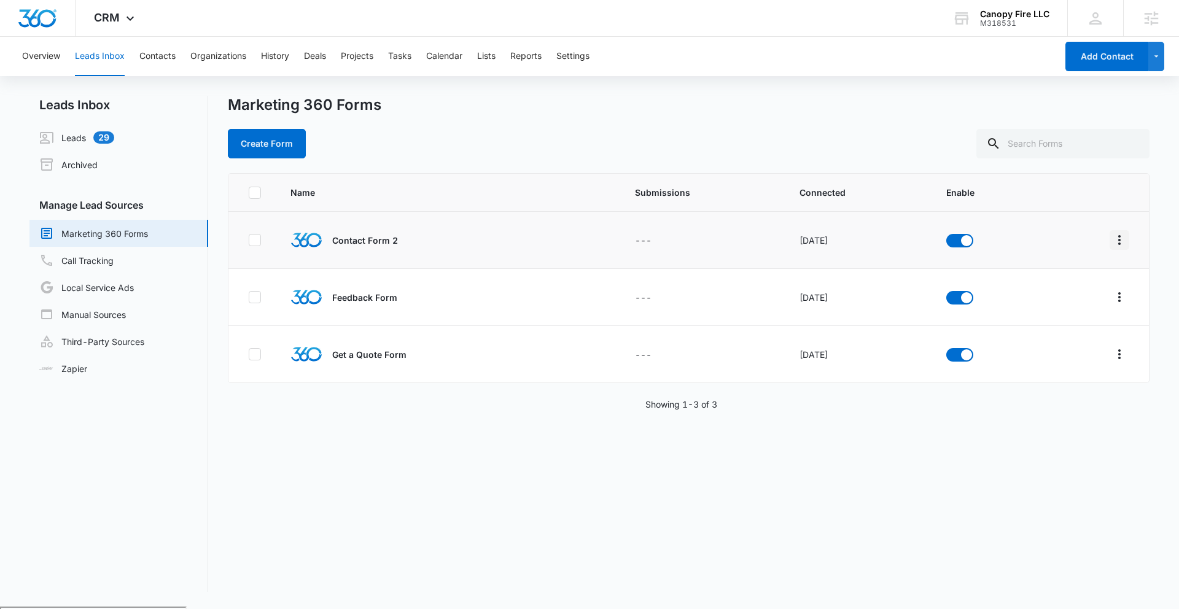
click at [1118, 243] on icon "Overflow Menu" at bounding box center [1119, 240] width 2 height 10
click at [1082, 329] on div "Submission Rules" at bounding box center [1054, 329] width 69 height 9
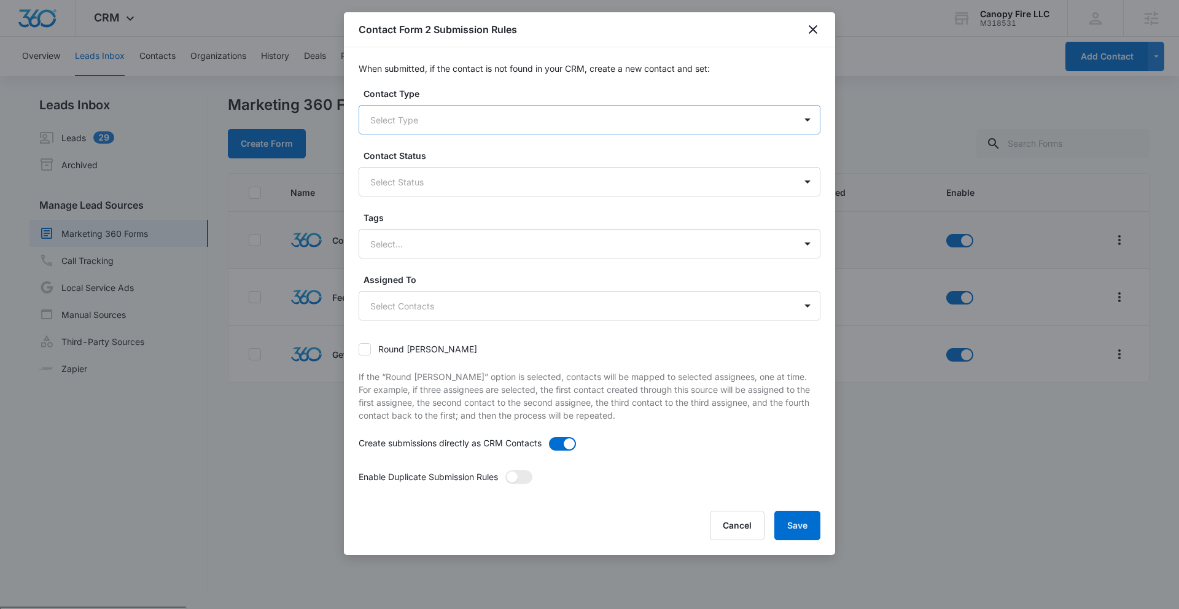
click at [496, 133] on div "Select Type" at bounding box center [577, 120] width 436 height 28
click at [543, 82] on div "When submitted, if the contact is not found in your CRM, create a new contact a…" at bounding box center [589, 272] width 491 height 451
